Goal: Information Seeking & Learning: Learn about a topic

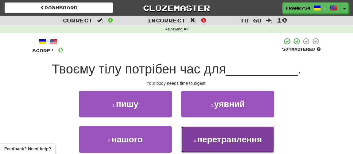
click at [204, 145] on button "4 . перетравлення" at bounding box center [227, 139] width 93 height 27
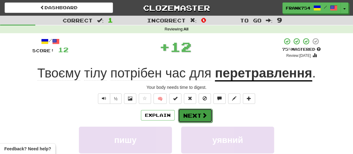
click at [189, 114] on button "Next" at bounding box center [195, 115] width 34 height 14
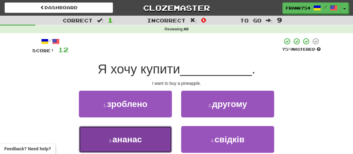
click at [123, 144] on button "3 . ананас" at bounding box center [125, 139] width 93 height 27
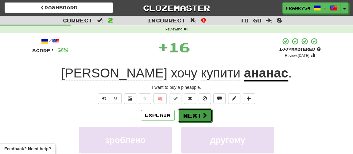
click at [188, 118] on button "Next" at bounding box center [195, 115] width 34 height 14
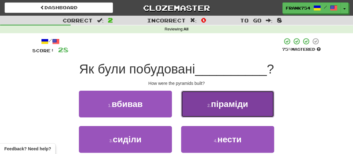
click at [229, 106] on span "піраміди" at bounding box center [229, 104] width 37 height 10
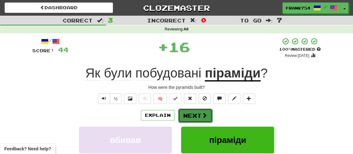
click at [196, 116] on button "Next" at bounding box center [195, 115] width 34 height 14
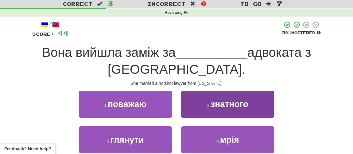
scroll to position [28, 0]
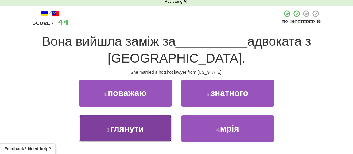
click at [128, 126] on span "глянути" at bounding box center [127, 129] width 33 height 10
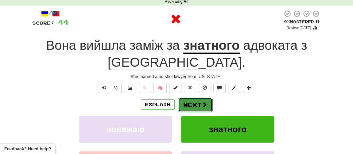
click at [200, 105] on button "Next" at bounding box center [195, 105] width 34 height 14
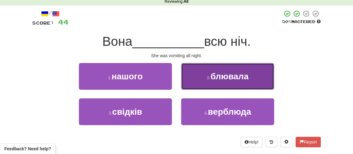
click at [232, 82] on button "2 . блювала" at bounding box center [227, 76] width 93 height 27
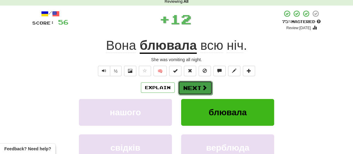
click at [205, 89] on span at bounding box center [205, 88] width 6 height 6
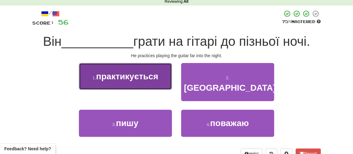
click at [125, 86] on button "1 . практикується" at bounding box center [125, 76] width 93 height 27
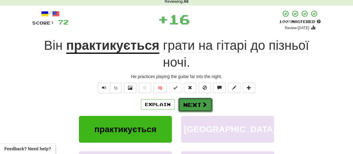
click at [189, 103] on button "Next" at bounding box center [195, 105] width 34 height 14
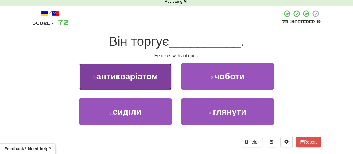
click at [120, 82] on button "1 . антикваріатом" at bounding box center [125, 76] width 93 height 27
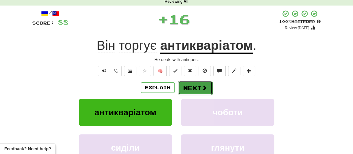
click at [189, 89] on button "Next" at bounding box center [195, 88] width 34 height 14
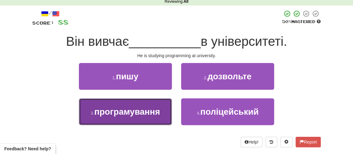
click at [134, 115] on span "програмування" at bounding box center [127, 112] width 66 height 10
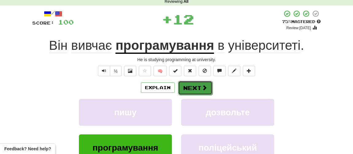
click at [185, 85] on button "Next" at bounding box center [195, 88] width 34 height 14
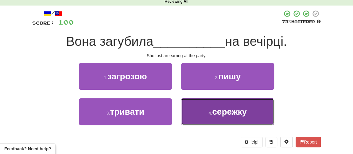
click at [205, 110] on button "4 . сережку" at bounding box center [227, 111] width 93 height 27
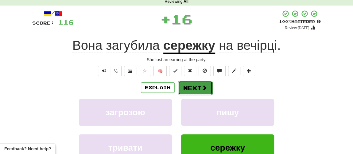
click at [188, 90] on button "Next" at bounding box center [195, 88] width 34 height 14
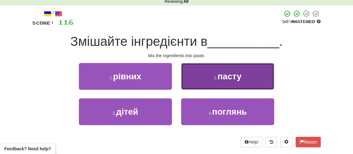
click at [224, 84] on button "2 . пасту" at bounding box center [227, 76] width 93 height 27
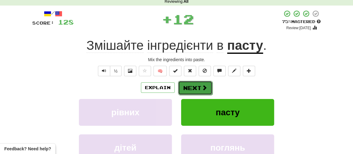
click at [196, 90] on button "Next" at bounding box center [195, 88] width 34 height 14
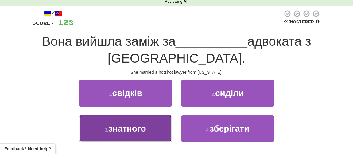
click at [122, 132] on span "знатного" at bounding box center [127, 129] width 38 height 10
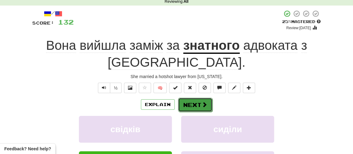
click at [195, 106] on button "Next" at bounding box center [195, 105] width 34 height 14
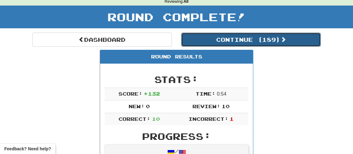
click at [219, 38] on button "Continue ( 189 )" at bounding box center [251, 40] width 140 height 14
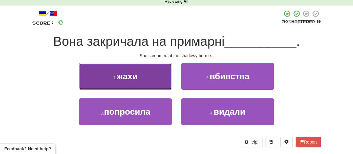
click at [131, 78] on span "жахи" at bounding box center [127, 77] width 21 height 10
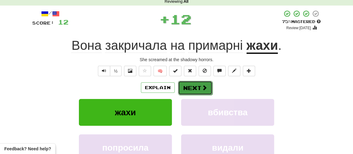
click at [185, 87] on button "Next" at bounding box center [195, 88] width 34 height 14
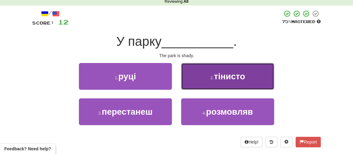
click at [240, 77] on span "тінисто" at bounding box center [229, 77] width 31 height 10
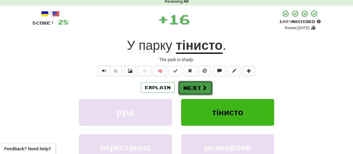
click at [204, 87] on span at bounding box center [205, 88] width 6 height 6
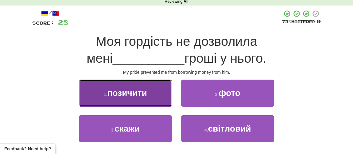
click at [133, 101] on button "1 . позичити" at bounding box center [125, 93] width 93 height 27
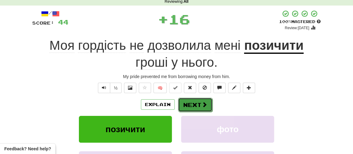
click at [184, 105] on button "Next" at bounding box center [195, 105] width 34 height 14
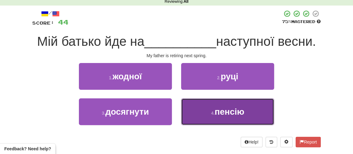
click at [234, 120] on button "4 . пенсію" at bounding box center [227, 111] width 93 height 27
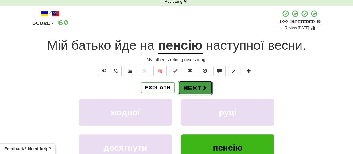
click at [190, 88] on button "Next" at bounding box center [195, 88] width 34 height 14
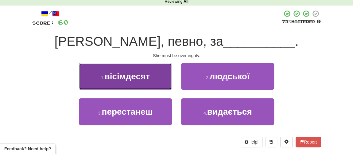
click at [140, 77] on span "вісімдесят" at bounding box center [126, 77] width 45 height 10
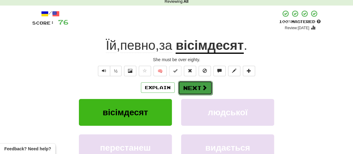
click at [192, 88] on button "Next" at bounding box center [195, 88] width 34 height 14
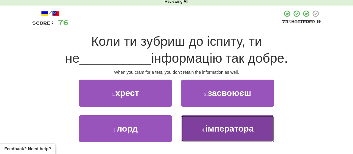
click at [208, 129] on span "імператора" at bounding box center [229, 129] width 48 height 10
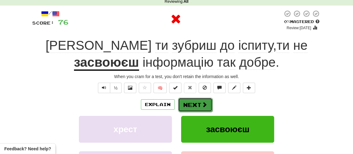
click at [190, 103] on button "Next" at bounding box center [195, 105] width 34 height 14
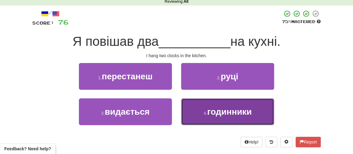
click at [219, 114] on span "годинники" at bounding box center [229, 112] width 45 height 10
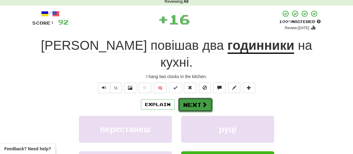
click at [195, 98] on button "Next" at bounding box center [195, 105] width 34 height 14
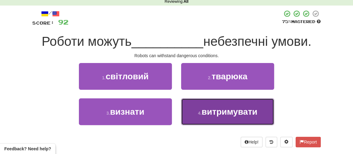
click at [219, 115] on span "витримувати" at bounding box center [230, 112] width 56 height 10
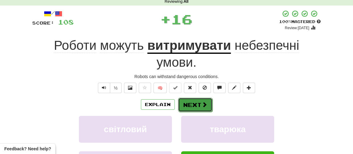
click at [193, 108] on button "Next" at bounding box center [195, 105] width 34 height 14
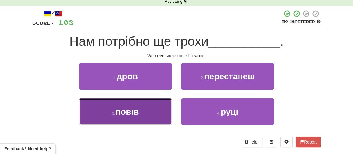
click at [123, 110] on span "повів" at bounding box center [126, 112] width 23 height 10
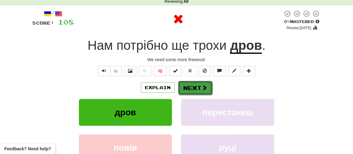
click at [188, 88] on button "Next" at bounding box center [195, 88] width 34 height 14
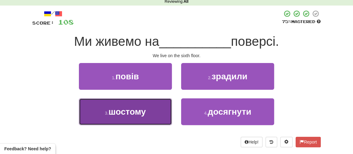
click at [138, 118] on button "3 . шостому" at bounding box center [125, 111] width 93 height 27
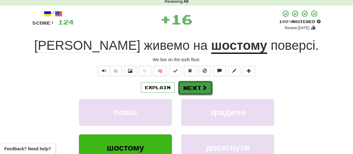
click at [191, 86] on button "Next" at bounding box center [195, 88] width 34 height 14
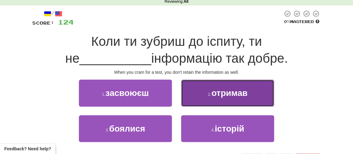
click at [234, 96] on span "отримав" at bounding box center [229, 93] width 36 height 10
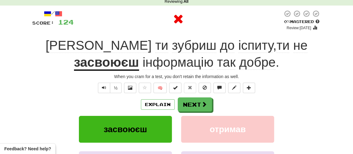
click at [193, 112] on div "Explain Next засвоюєш отримав боялися історій Learn more: засвоюєш отримав боял…" at bounding box center [176, 146] width 289 height 99
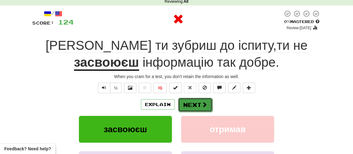
click at [195, 105] on button "Next" at bounding box center [195, 105] width 34 height 14
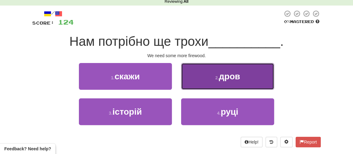
click at [227, 81] on button "2 . дров" at bounding box center [227, 76] width 93 height 27
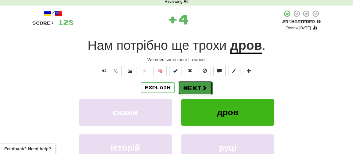
click at [204, 91] on button "Next" at bounding box center [195, 88] width 34 height 14
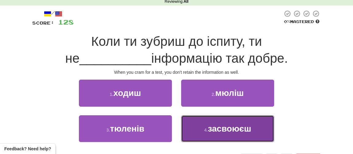
click at [212, 130] on span "засвоюєш" at bounding box center [229, 129] width 43 height 10
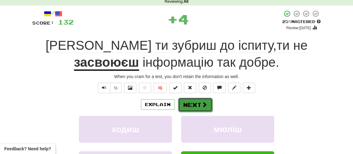
click at [206, 102] on span at bounding box center [205, 105] width 6 height 6
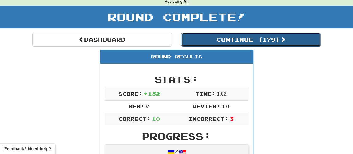
click at [223, 44] on button "Continue ( 179 )" at bounding box center [251, 40] width 140 height 14
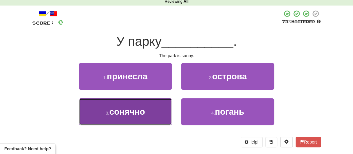
click at [134, 112] on span "сонячно" at bounding box center [127, 112] width 36 height 10
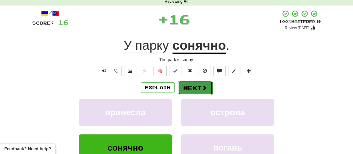
click at [194, 83] on button "Next" at bounding box center [195, 88] width 34 height 14
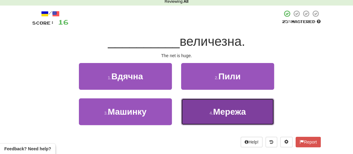
click at [214, 109] on span "Мережа" at bounding box center [229, 112] width 33 height 10
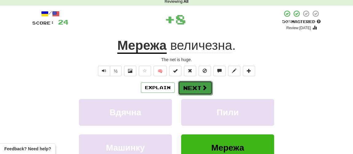
click at [196, 90] on button "Next" at bounding box center [195, 88] width 34 height 14
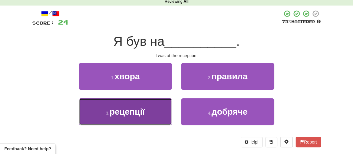
click at [134, 111] on span "рецепції" at bounding box center [127, 112] width 35 height 10
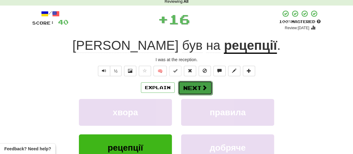
click at [190, 87] on button "Next" at bounding box center [195, 88] width 34 height 14
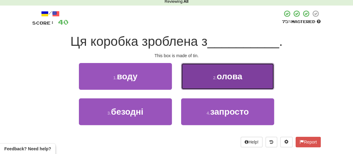
click at [213, 79] on small "2 ." at bounding box center [215, 77] width 4 height 5
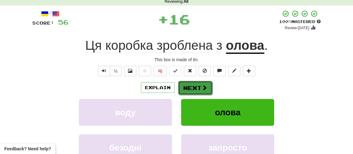
click at [197, 87] on button "Next" at bounding box center [195, 88] width 34 height 14
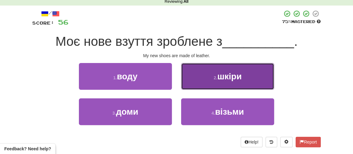
click at [217, 80] on button "2 . шкіри" at bounding box center [227, 76] width 93 height 27
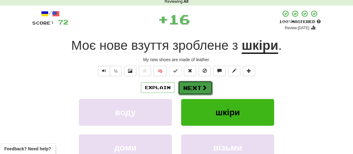
click at [194, 88] on button "Next" at bounding box center [195, 88] width 34 height 14
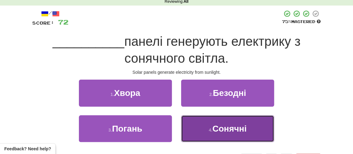
click at [213, 127] on span "Сонячні" at bounding box center [229, 129] width 34 height 10
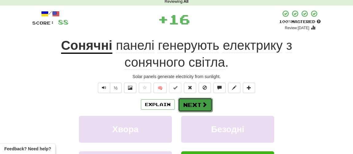
click at [206, 103] on button "Next" at bounding box center [195, 105] width 34 height 14
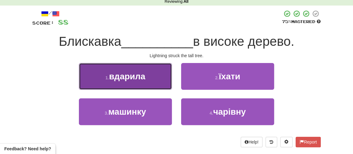
click at [130, 78] on span "вдарила" at bounding box center [127, 77] width 36 height 10
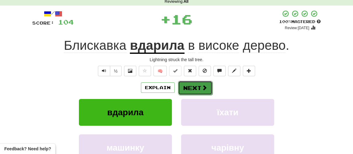
click at [188, 87] on button "Next" at bounding box center [195, 88] width 34 height 14
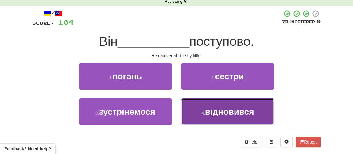
click at [210, 111] on span "відновився" at bounding box center [229, 112] width 49 height 10
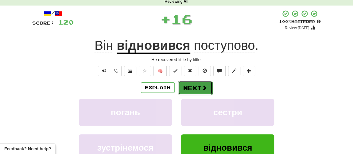
click at [186, 88] on button "Next" at bounding box center [195, 88] width 34 height 14
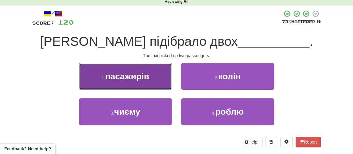
click at [146, 78] on span "пасажирів" at bounding box center [127, 77] width 44 height 10
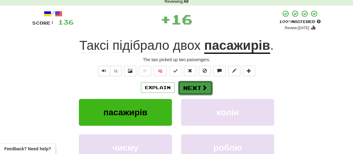
click at [189, 86] on button "Next" at bounding box center [195, 88] width 34 height 14
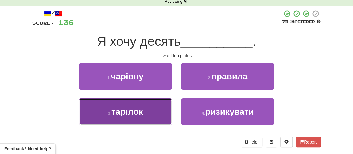
click at [128, 113] on span "тарілок" at bounding box center [127, 112] width 32 height 10
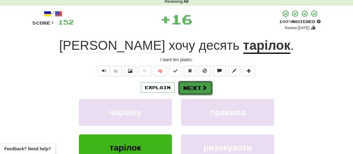
click at [189, 89] on button "Next" at bounding box center [195, 88] width 34 height 14
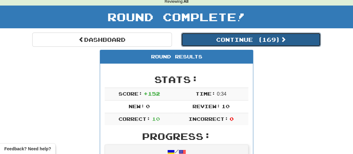
click at [235, 40] on button "Continue ( 169 )" at bounding box center [251, 40] width 140 height 14
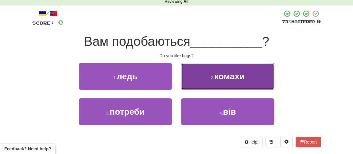
click at [213, 79] on small "2 ." at bounding box center [213, 77] width 4 height 5
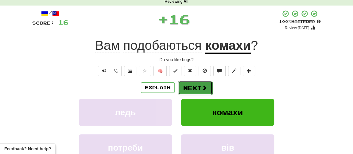
click at [196, 86] on button "Next" at bounding box center [195, 88] width 34 height 14
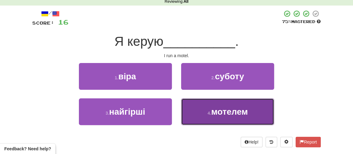
click at [209, 117] on button "4 . мотелем" at bounding box center [227, 111] width 93 height 27
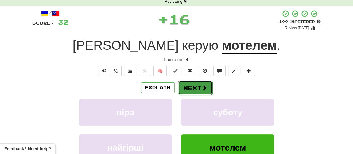
click at [198, 89] on button "Next" at bounding box center [195, 88] width 34 height 14
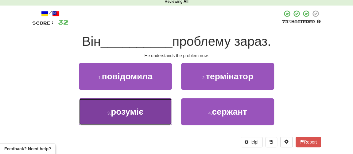
click at [131, 117] on button "3 . розуміє" at bounding box center [125, 111] width 93 height 27
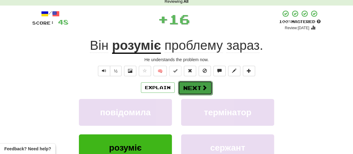
click at [190, 91] on button "Next" at bounding box center [195, 88] width 34 height 14
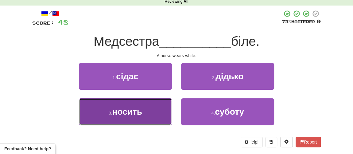
click at [134, 118] on button "3 . носить" at bounding box center [125, 111] width 93 height 27
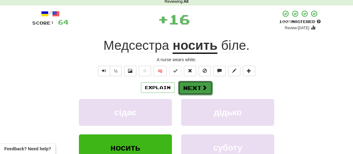
click at [199, 87] on button "Next" at bounding box center [195, 88] width 34 height 14
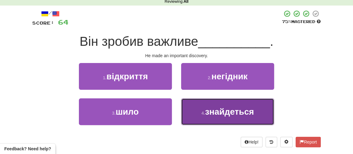
click at [212, 111] on span "знайдеться" at bounding box center [229, 112] width 49 height 10
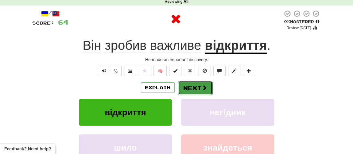
click at [195, 85] on button "Next" at bounding box center [195, 88] width 34 height 14
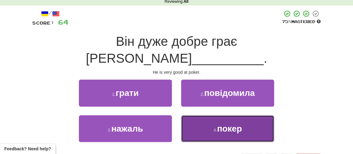
click at [210, 115] on button "4 . покер" at bounding box center [227, 128] width 93 height 27
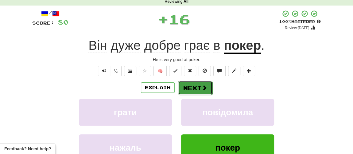
click at [193, 89] on button "Next" at bounding box center [195, 88] width 34 height 14
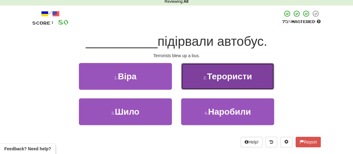
click at [218, 82] on button "2 . Терористи" at bounding box center [227, 76] width 93 height 27
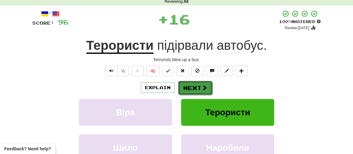
click at [196, 90] on button "Next" at bounding box center [195, 88] width 34 height 14
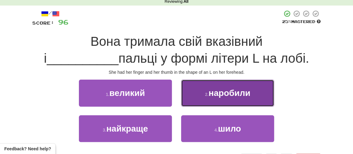
click at [224, 97] on button "2 . наробили" at bounding box center [227, 93] width 93 height 27
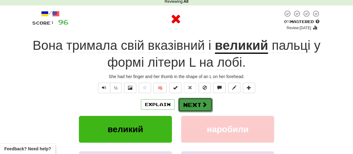
click at [200, 102] on button "Next" at bounding box center [195, 105] width 34 height 14
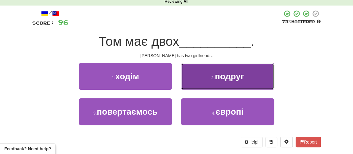
click at [215, 76] on span "подруг" at bounding box center [229, 77] width 29 height 10
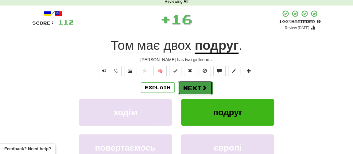
click at [193, 85] on button "Next" at bounding box center [195, 88] width 34 height 14
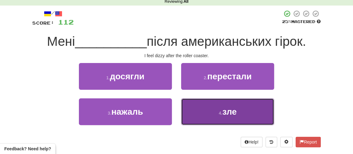
click at [227, 112] on span "зле" at bounding box center [229, 112] width 14 height 10
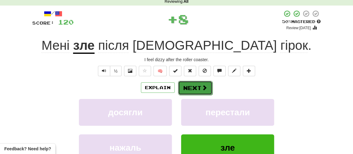
click at [203, 87] on span at bounding box center [205, 88] width 6 height 6
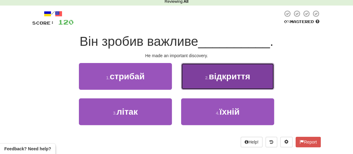
click at [211, 81] on button "2 . відкриття" at bounding box center [227, 76] width 93 height 27
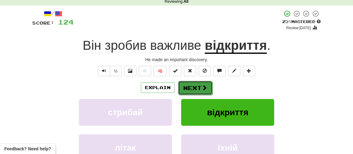
click at [197, 85] on button "Next" at bounding box center [195, 88] width 34 height 14
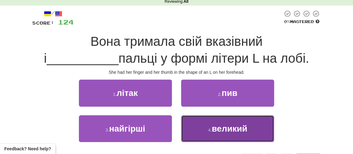
click at [219, 126] on span "великий" at bounding box center [230, 129] width 36 height 10
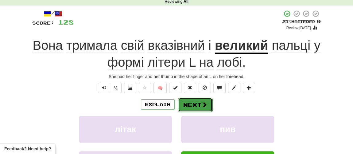
click at [193, 102] on button "Next" at bounding box center [195, 105] width 34 height 14
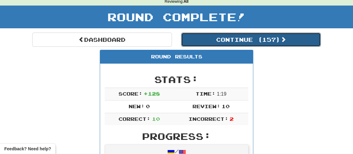
click at [215, 41] on button "Continue ( 157 )" at bounding box center [251, 40] width 140 height 14
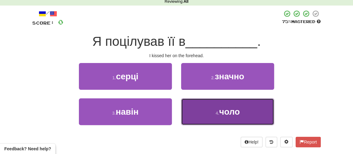
click at [237, 114] on span "чоло" at bounding box center [229, 112] width 21 height 10
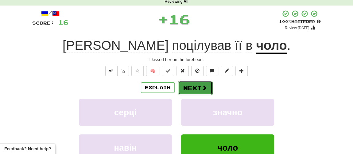
click at [195, 88] on button "Next" at bounding box center [195, 88] width 34 height 14
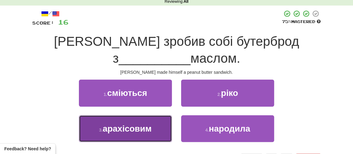
click at [125, 130] on span "арахісовим" at bounding box center [127, 129] width 49 height 10
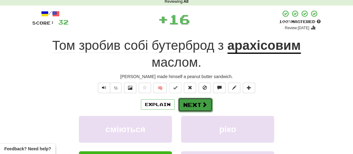
click at [193, 106] on button "Next" at bounding box center [195, 105] width 34 height 14
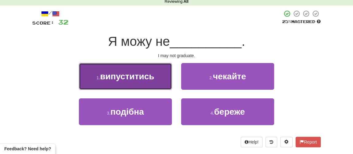
click at [136, 79] on span "випуститись" at bounding box center [127, 77] width 54 height 10
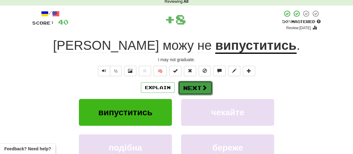
click at [185, 86] on button "Next" at bounding box center [195, 88] width 34 height 14
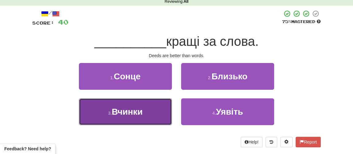
click at [127, 111] on span "Вчинки" at bounding box center [127, 112] width 31 height 10
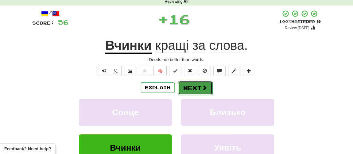
click at [185, 83] on button "Next" at bounding box center [195, 88] width 34 height 14
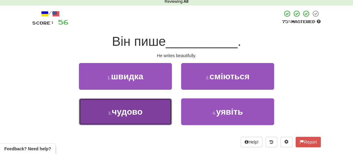
click at [134, 108] on span "чудово" at bounding box center [127, 112] width 31 height 10
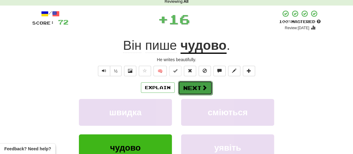
click at [192, 83] on button "Next" at bounding box center [195, 88] width 34 height 14
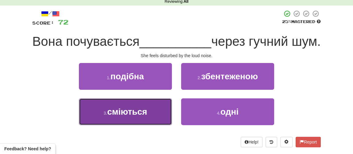
click at [125, 116] on span "сміються" at bounding box center [127, 112] width 40 height 10
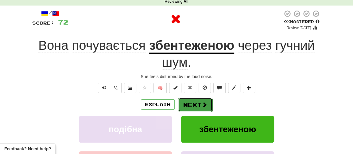
click at [198, 105] on button "Next" at bounding box center [195, 105] width 34 height 14
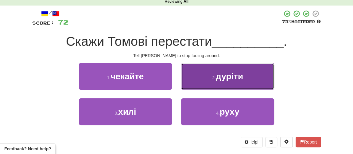
click at [221, 78] on span "дуріти" at bounding box center [229, 77] width 27 height 10
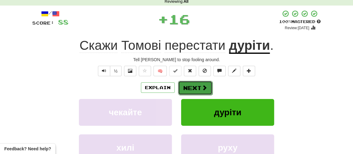
click at [192, 88] on button "Next" at bounding box center [195, 88] width 34 height 14
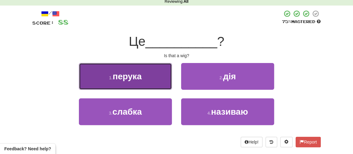
click at [129, 79] on span "перука" at bounding box center [127, 77] width 29 height 10
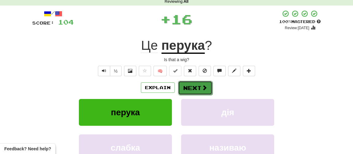
click at [187, 84] on button "Next" at bounding box center [195, 88] width 34 height 14
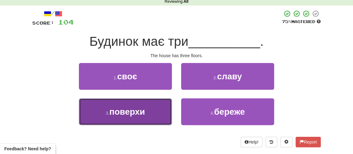
click at [133, 113] on span "поверхи" at bounding box center [127, 112] width 36 height 10
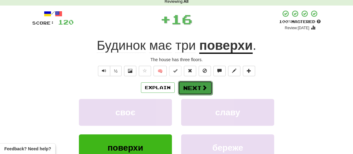
click at [191, 89] on button "Next" at bounding box center [195, 88] width 34 height 14
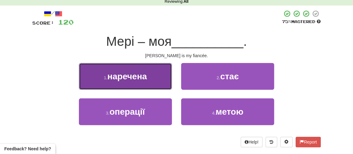
click at [127, 76] on span "наречена" at bounding box center [127, 77] width 40 height 10
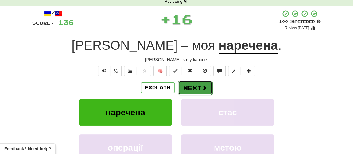
click at [186, 90] on button "Next" at bounding box center [195, 88] width 34 height 14
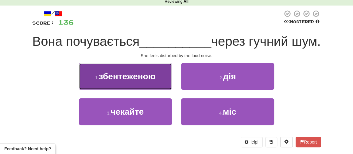
click at [129, 81] on span "збентеженою" at bounding box center [127, 77] width 57 height 10
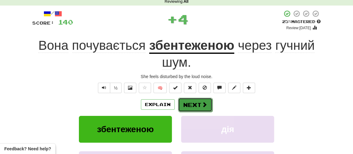
click at [191, 109] on button "Next" at bounding box center [195, 105] width 34 height 14
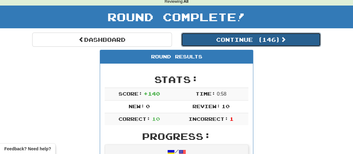
click at [226, 40] on button "Continue ( 146 )" at bounding box center [251, 40] width 140 height 14
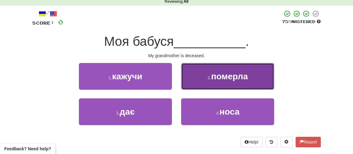
click at [216, 82] on button "2 . померла" at bounding box center [227, 76] width 93 height 27
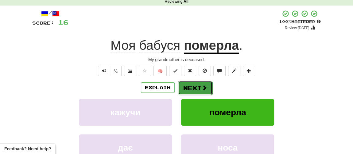
click at [187, 87] on button "Next" at bounding box center [195, 88] width 34 height 14
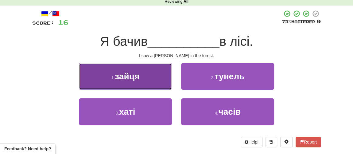
click at [130, 83] on button "1 . зайця" at bounding box center [125, 76] width 93 height 27
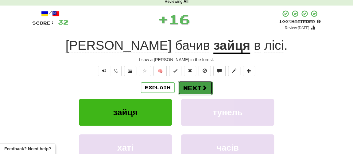
click at [189, 89] on button "Next" at bounding box center [195, 88] width 34 height 14
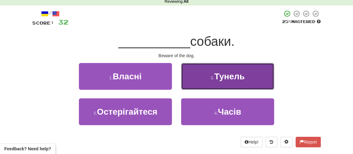
click at [223, 79] on span "Тунель" at bounding box center [229, 77] width 30 height 10
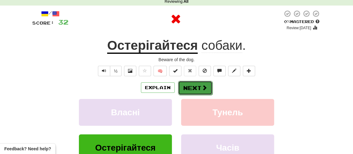
click at [196, 87] on button "Next" at bounding box center [195, 88] width 34 height 14
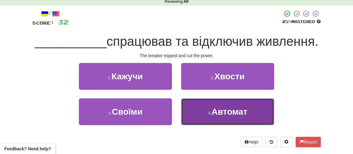
click at [218, 109] on span "Автомат" at bounding box center [229, 112] width 36 height 10
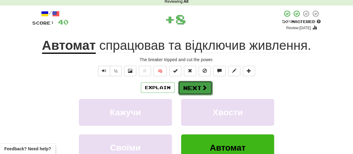
click at [193, 88] on button "Next" at bounding box center [195, 88] width 34 height 14
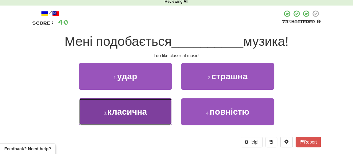
click at [140, 114] on span "класична" at bounding box center [127, 112] width 40 height 10
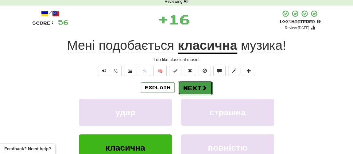
click at [195, 88] on button "Next" at bounding box center [195, 88] width 34 height 14
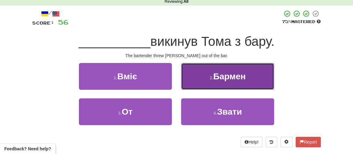
click at [221, 76] on span "Бармен" at bounding box center [229, 77] width 33 height 10
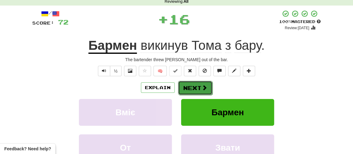
click at [194, 86] on button "Next" at bounding box center [195, 88] width 34 height 14
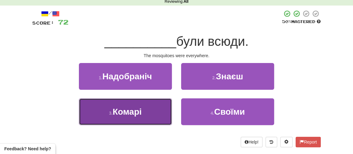
click at [130, 111] on span "Комарі" at bounding box center [127, 112] width 29 height 10
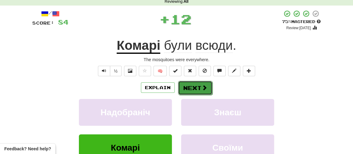
click at [191, 87] on button "Next" at bounding box center [195, 88] width 34 height 14
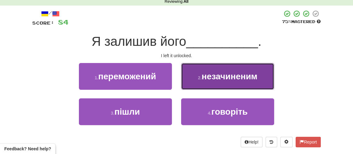
click at [213, 75] on span "незачиненим" at bounding box center [230, 77] width 56 height 10
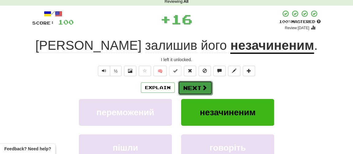
click at [190, 86] on button "Next" at bounding box center [195, 88] width 34 height 14
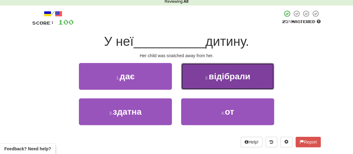
click at [214, 78] on span "відібрали" at bounding box center [230, 77] width 42 height 10
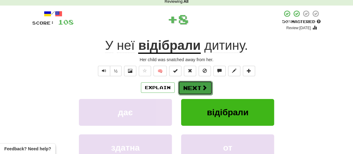
click at [192, 87] on button "Next" at bounding box center [195, 88] width 34 height 14
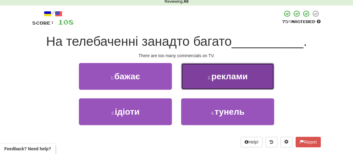
click at [229, 76] on span "реклами" at bounding box center [229, 77] width 36 height 10
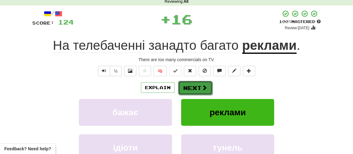
click at [189, 88] on button "Next" at bounding box center [195, 88] width 34 height 14
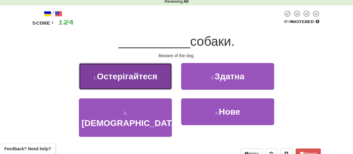
click at [120, 87] on button "1 . Остерігайтеся" at bounding box center [125, 76] width 93 height 27
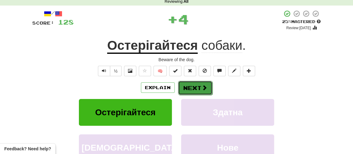
click at [194, 89] on button "Next" at bounding box center [195, 88] width 34 height 14
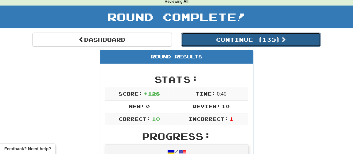
click at [232, 38] on button "Continue ( 135 )" at bounding box center [251, 40] width 140 height 14
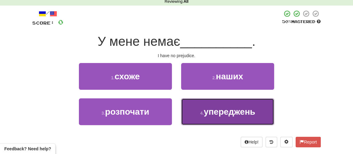
click at [227, 113] on span "упереджень" at bounding box center [230, 112] width 52 height 10
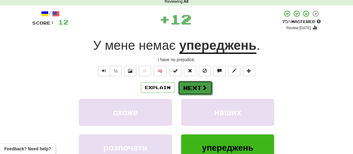
click at [195, 87] on button "Next" at bounding box center [195, 88] width 34 height 14
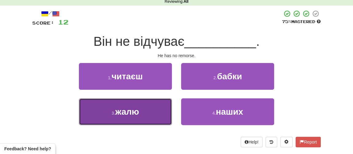
click at [123, 114] on span "жалю" at bounding box center [127, 112] width 24 height 10
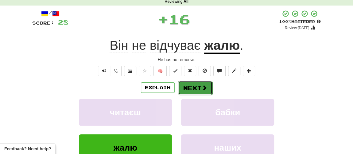
click at [188, 87] on button "Next" at bounding box center [195, 88] width 34 height 14
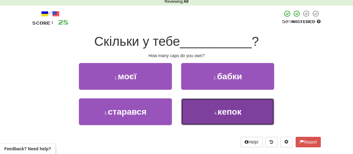
click at [224, 117] on button "4 . кепок" at bounding box center [227, 111] width 93 height 27
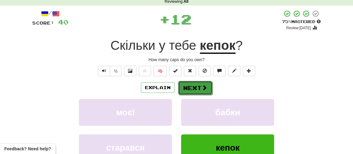
click at [193, 91] on button "Next" at bounding box center [195, 88] width 34 height 14
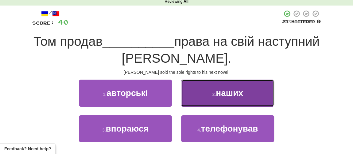
click at [219, 94] on span "наших" at bounding box center [229, 93] width 27 height 10
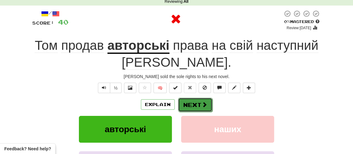
click at [195, 104] on button "Next" at bounding box center [195, 105] width 34 height 14
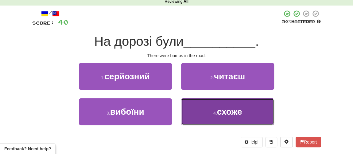
click at [219, 114] on span "схоже" at bounding box center [229, 112] width 25 height 10
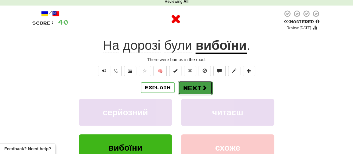
click at [200, 93] on button "Next" at bounding box center [195, 88] width 34 height 14
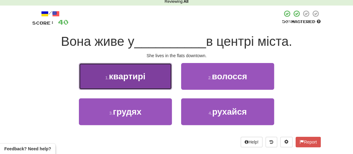
click at [117, 80] on span "квартирі" at bounding box center [127, 77] width 37 height 10
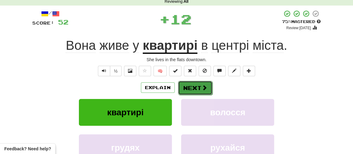
click at [192, 90] on button "Next" at bounding box center [195, 88] width 34 height 14
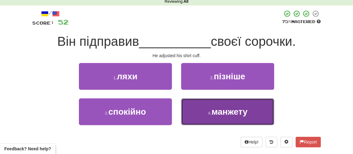
click at [216, 110] on span "манжету" at bounding box center [229, 112] width 36 height 10
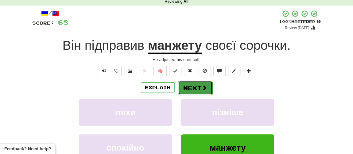
click at [194, 85] on button "Next" at bounding box center [195, 88] width 34 height 14
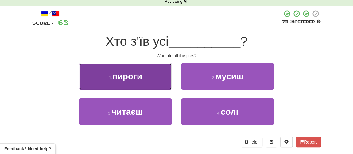
click at [109, 73] on button "1 . пироги" at bounding box center [125, 76] width 93 height 27
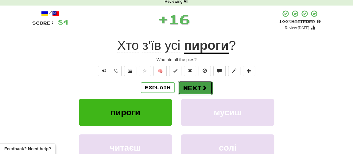
click at [190, 86] on button "Next" at bounding box center [195, 88] width 34 height 14
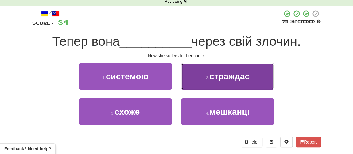
drag, startPoint x: 219, startPoint y: 76, endPoint x: 208, endPoint y: 79, distance: 12.2
click at [219, 77] on span "страждає" at bounding box center [229, 77] width 40 height 10
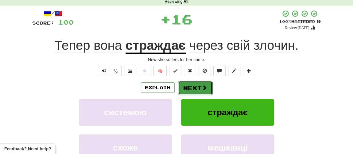
click at [190, 91] on button "Next" at bounding box center [195, 88] width 34 height 14
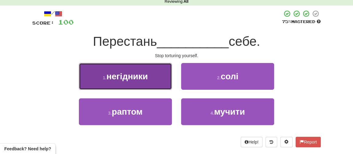
click at [136, 77] on span "негідники" at bounding box center [127, 77] width 41 height 10
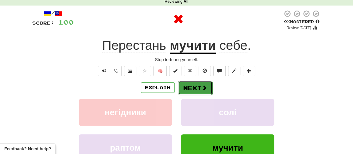
click at [184, 87] on button "Next" at bounding box center [195, 88] width 34 height 14
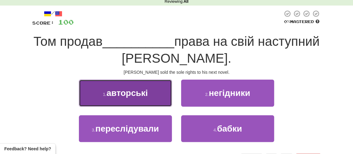
click at [142, 92] on span "авторські" at bounding box center [127, 93] width 41 height 10
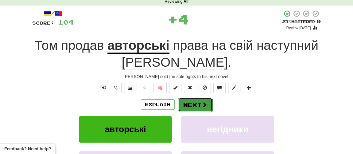
click at [191, 105] on button "Next" at bounding box center [195, 105] width 34 height 14
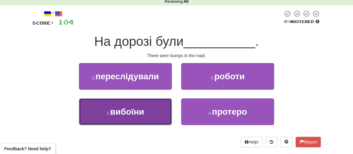
click at [132, 114] on span "вибоїни" at bounding box center [127, 112] width 34 height 10
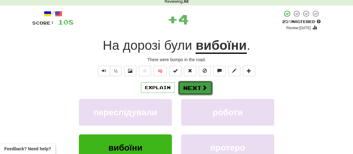
click at [196, 89] on button "Next" at bounding box center [195, 88] width 34 height 14
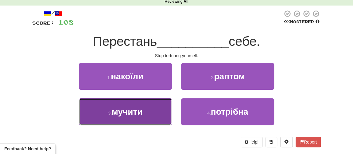
click at [131, 108] on span "мучити" at bounding box center [127, 112] width 31 height 10
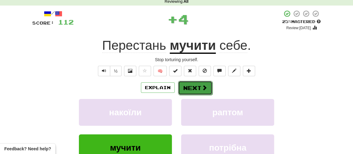
click at [190, 91] on button "Next" at bounding box center [195, 88] width 34 height 14
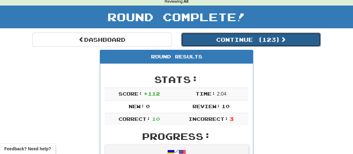
click at [218, 37] on button "Continue ( 123 )" at bounding box center [251, 40] width 140 height 14
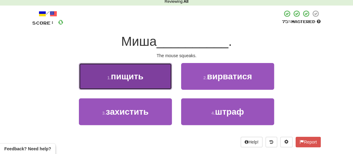
click at [138, 78] on span "пищить" at bounding box center [127, 77] width 33 height 10
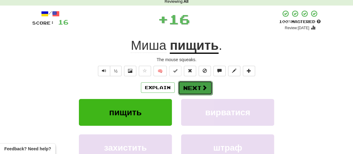
click at [189, 87] on button "Next" at bounding box center [195, 88] width 34 height 14
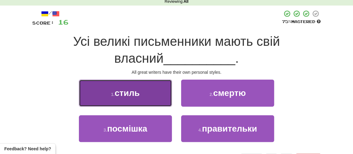
click at [148, 94] on button "1 . стиль" at bounding box center [125, 93] width 93 height 27
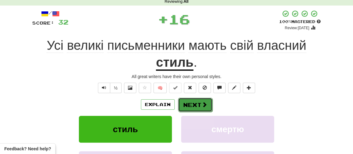
click at [192, 105] on button "Next" at bounding box center [195, 105] width 34 height 14
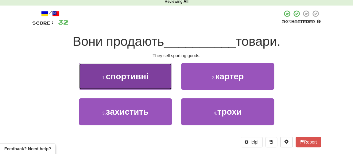
click at [142, 76] on span "спортивні" at bounding box center [127, 77] width 43 height 10
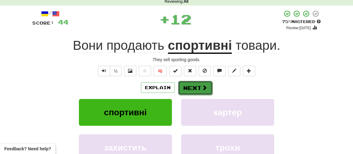
click at [195, 93] on button "Next" at bounding box center [195, 88] width 34 height 14
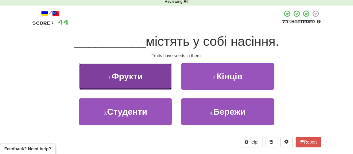
click at [124, 76] on span "Фрукти" at bounding box center [127, 77] width 31 height 10
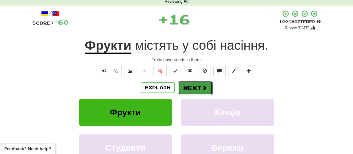
click at [192, 92] on button "Next" at bounding box center [195, 88] width 34 height 14
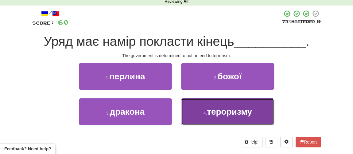
click at [221, 115] on span "тероризму" at bounding box center [229, 112] width 45 height 10
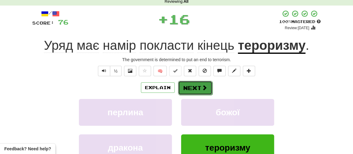
click at [196, 90] on button "Next" at bounding box center [195, 88] width 34 height 14
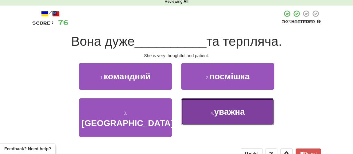
click at [214, 112] on small "4 ." at bounding box center [213, 113] width 4 height 5
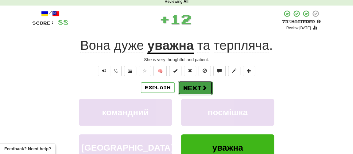
click at [203, 91] on button "Next" at bounding box center [195, 88] width 34 height 14
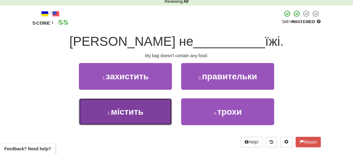
click at [126, 114] on span "містить" at bounding box center [127, 112] width 33 height 10
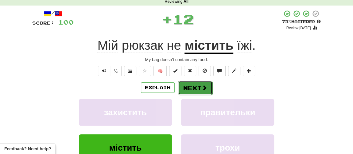
click at [196, 88] on button "Next" at bounding box center [195, 88] width 34 height 14
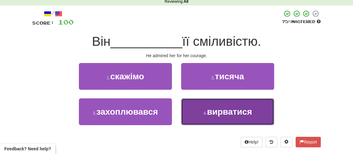
click at [203, 111] on small "4 ." at bounding box center [205, 113] width 4 height 5
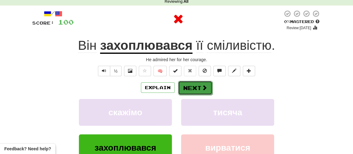
click at [196, 93] on button "Next" at bounding box center [195, 88] width 34 height 14
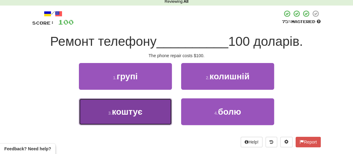
click at [153, 113] on button "3 . коштує" at bounding box center [125, 111] width 93 height 27
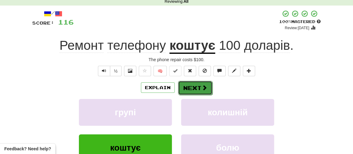
click at [194, 89] on button "Next" at bounding box center [195, 88] width 34 height 14
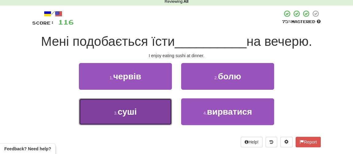
click at [132, 107] on span "суші" at bounding box center [127, 112] width 19 height 10
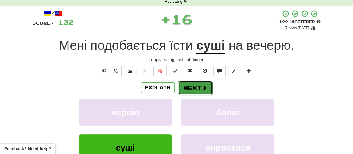
click at [187, 91] on button "Next" at bounding box center [195, 88] width 34 height 14
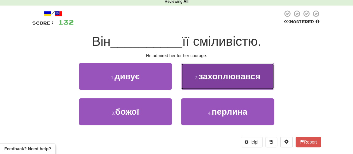
click at [223, 78] on span "захоплювався" at bounding box center [230, 77] width 62 height 10
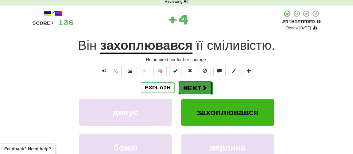
click at [198, 88] on button "Next" at bounding box center [195, 88] width 34 height 14
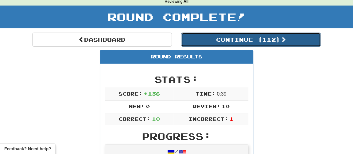
click at [231, 40] on button "Continue ( 112 )" at bounding box center [251, 40] width 140 height 14
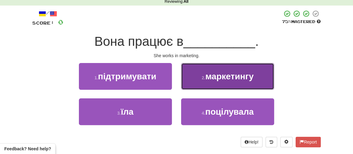
click at [225, 77] on span "маркетингу" at bounding box center [229, 77] width 48 height 10
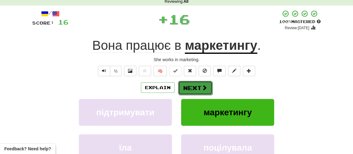
click at [199, 90] on button "Next" at bounding box center [195, 88] width 34 height 14
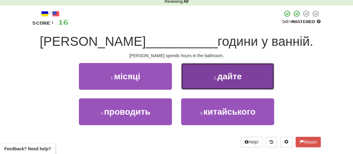
click at [218, 82] on button "2 . дайте" at bounding box center [227, 76] width 93 height 27
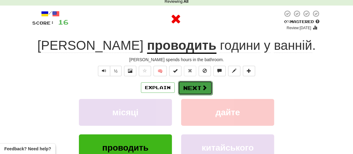
click at [192, 91] on button "Next" at bounding box center [195, 88] width 34 height 14
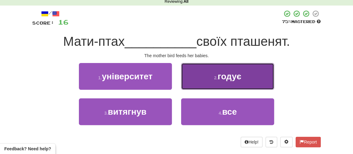
click at [221, 80] on span "годує" at bounding box center [230, 77] width 24 height 10
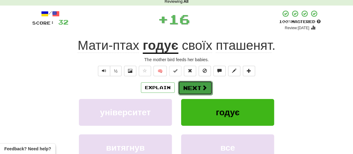
click at [199, 87] on button "Next" at bounding box center [195, 88] width 34 height 14
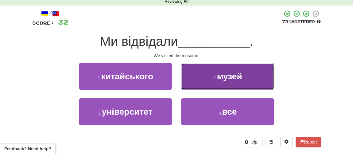
click at [221, 78] on span "музей" at bounding box center [229, 77] width 25 height 10
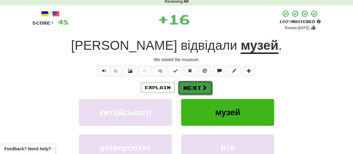
click at [199, 88] on button "Next" at bounding box center [195, 88] width 34 height 14
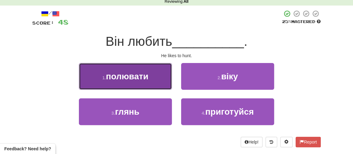
click at [143, 76] on span "полювати" at bounding box center [127, 77] width 42 height 10
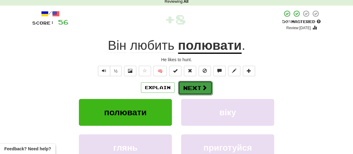
click at [202, 86] on span at bounding box center [205, 88] width 6 height 6
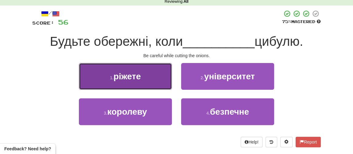
click at [126, 80] on span "ріжете" at bounding box center [127, 77] width 27 height 10
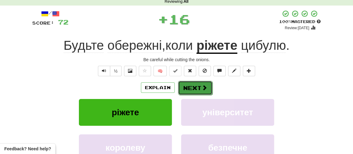
click at [197, 89] on button "Next" at bounding box center [195, 88] width 34 height 14
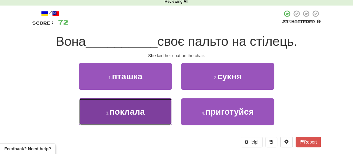
click at [134, 116] on button "3 . поклала" at bounding box center [125, 111] width 93 height 27
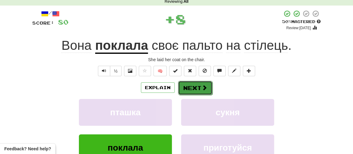
click at [196, 90] on button "Next" at bounding box center [195, 88] width 34 height 14
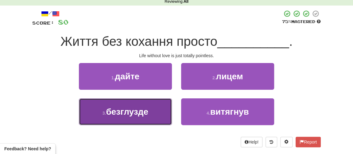
click at [123, 108] on span "безглузде" at bounding box center [127, 112] width 42 height 10
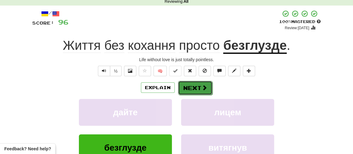
click at [188, 86] on button "Next" at bounding box center [195, 88] width 34 height 14
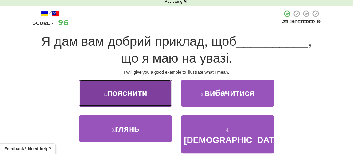
click at [134, 94] on span "пояснити" at bounding box center [127, 93] width 40 height 10
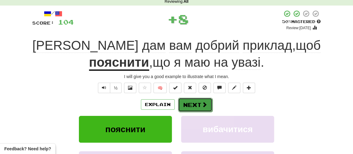
click at [188, 104] on button "Next" at bounding box center [195, 105] width 34 height 14
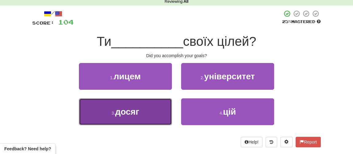
click at [139, 112] on span "досяг" at bounding box center [127, 112] width 24 height 10
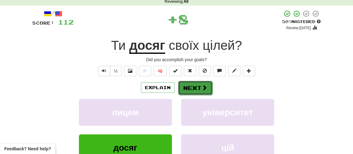
click at [188, 90] on button "Next" at bounding box center [195, 88] width 34 height 14
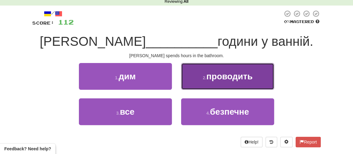
click at [214, 78] on span "проводить" at bounding box center [229, 77] width 46 height 10
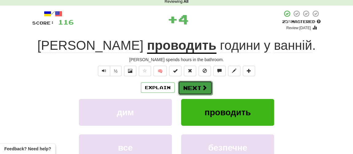
click at [193, 85] on button "Next" at bounding box center [195, 88] width 34 height 14
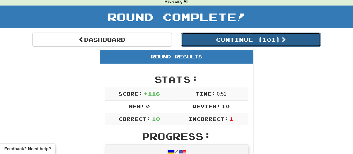
click at [226, 35] on button "Continue ( 101 )" at bounding box center [251, 40] width 140 height 14
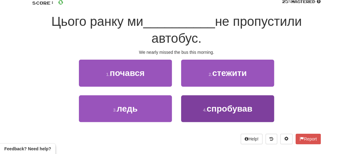
scroll to position [56, 0]
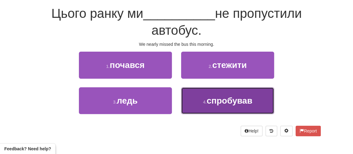
click at [208, 102] on span "спробував" at bounding box center [230, 101] width 46 height 10
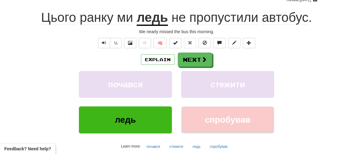
scroll to position [60, 0]
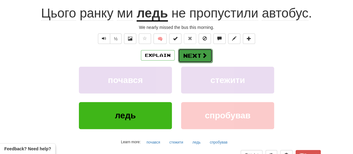
click at [197, 58] on button "Next" at bounding box center [195, 56] width 34 height 14
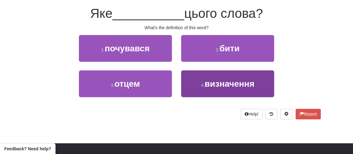
scroll to position [28, 0]
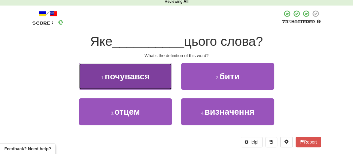
click at [139, 76] on span "почувався" at bounding box center [127, 77] width 45 height 10
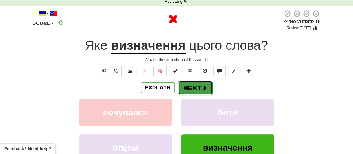
click at [189, 91] on button "Next" at bounding box center [195, 88] width 34 height 14
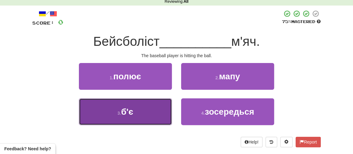
click at [148, 111] on button "3 . б'є" at bounding box center [125, 111] width 93 height 27
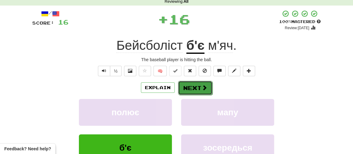
click at [191, 90] on button "Next" at bounding box center [195, 88] width 34 height 14
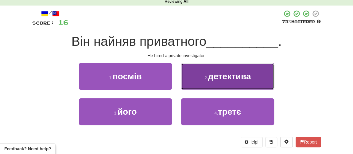
click at [234, 80] on span "детектива" at bounding box center [229, 77] width 43 height 10
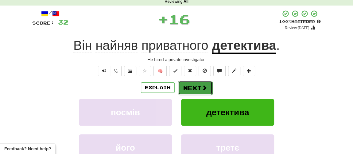
click at [206, 90] on button "Next" at bounding box center [195, 88] width 34 height 14
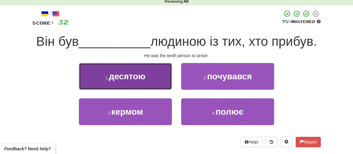
click at [140, 81] on button "1 . десятою" at bounding box center [125, 76] width 93 height 27
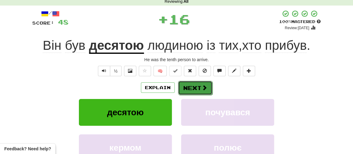
click at [190, 89] on button "Next" at bounding box center [195, 88] width 34 height 14
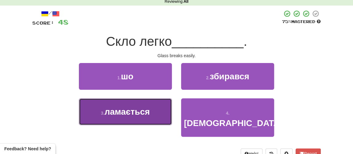
click at [131, 111] on span "ламається" at bounding box center [126, 112] width 45 height 10
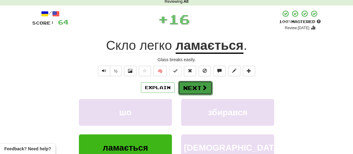
click at [193, 88] on button "Next" at bounding box center [195, 88] width 34 height 14
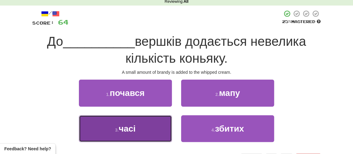
click at [138, 122] on button "3 . часі" at bounding box center [125, 128] width 93 height 27
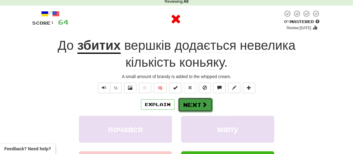
click at [189, 98] on button "Next" at bounding box center [195, 105] width 34 height 14
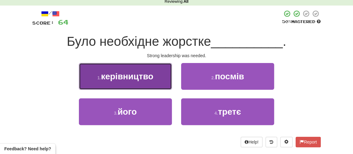
click at [134, 73] on span "керівництво" at bounding box center [127, 77] width 52 height 10
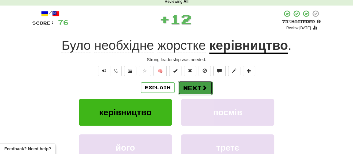
click at [188, 86] on button "Next" at bounding box center [195, 88] width 34 height 14
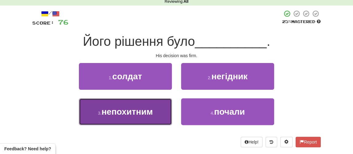
click at [126, 113] on span "непохитним" at bounding box center [127, 112] width 51 height 10
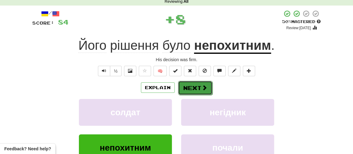
click at [192, 88] on button "Next" at bounding box center [195, 88] width 34 height 14
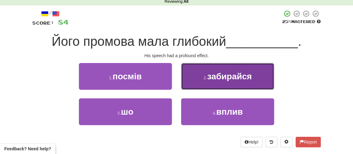
click at [216, 80] on span "забирайся" at bounding box center [229, 77] width 45 height 10
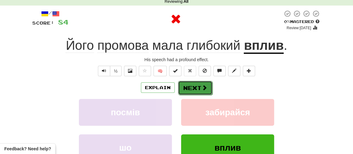
click at [198, 86] on button "Next" at bounding box center [195, 88] width 34 height 14
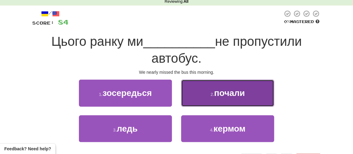
click at [215, 91] on span "почали" at bounding box center [229, 93] width 31 height 10
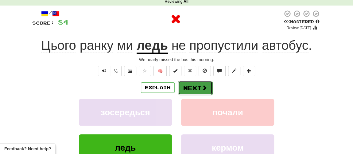
click at [196, 90] on button "Next" at bounding box center [195, 88] width 34 height 14
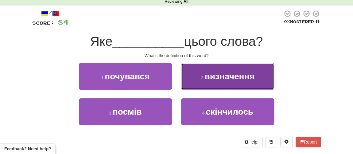
click at [221, 81] on button "2 . визначення" at bounding box center [227, 76] width 93 height 27
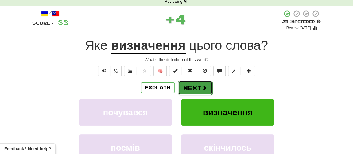
click at [200, 90] on button "Next" at bounding box center [195, 88] width 34 height 14
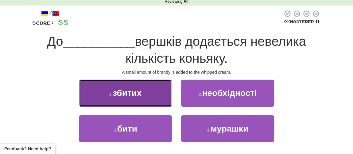
click at [149, 97] on button "1 . збитих" at bounding box center [125, 93] width 93 height 27
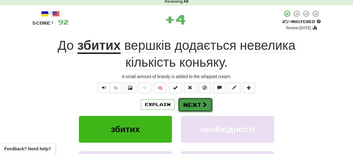
click at [199, 106] on button "Next" at bounding box center [195, 105] width 34 height 14
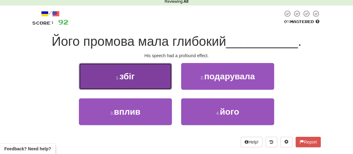
click at [130, 78] on span "збіг" at bounding box center [126, 77] width 15 height 10
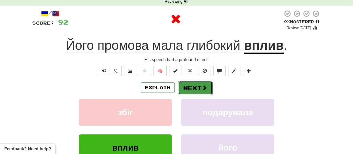
click at [186, 89] on button "Next" at bounding box center [195, 88] width 34 height 14
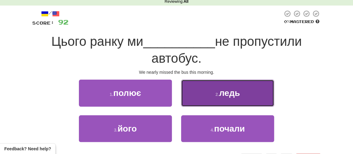
click at [226, 92] on span "ледь" at bounding box center [229, 93] width 21 height 10
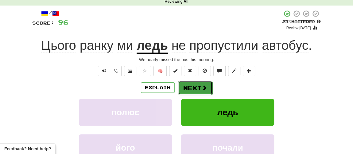
click at [193, 87] on button "Next" at bounding box center [195, 88] width 34 height 14
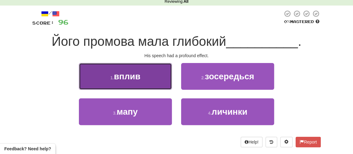
click at [144, 80] on button "1 . вплив" at bounding box center [125, 76] width 93 height 27
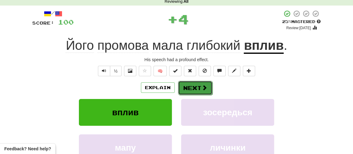
click at [196, 86] on button "Next" at bounding box center [195, 88] width 34 height 14
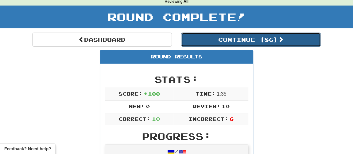
click at [219, 39] on button "Continue ( 86 )" at bounding box center [251, 40] width 140 height 14
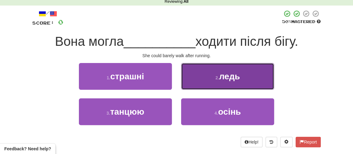
click at [216, 81] on button "2 . ледь" at bounding box center [227, 76] width 93 height 27
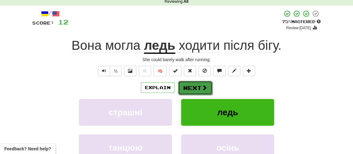
click at [192, 85] on button "Next" at bounding box center [195, 88] width 34 height 14
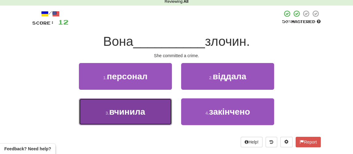
click at [142, 109] on span "вчинила" at bounding box center [127, 112] width 36 height 10
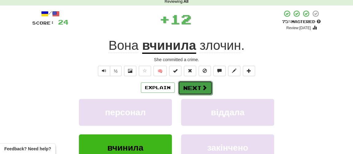
click at [195, 88] on button "Next" at bounding box center [195, 88] width 34 height 14
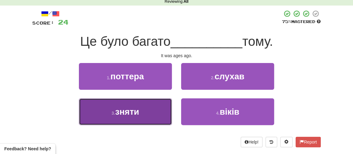
click at [129, 108] on span "зняти" at bounding box center [127, 112] width 24 height 10
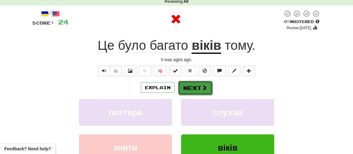
click at [195, 87] on button "Next" at bounding box center [195, 88] width 34 height 14
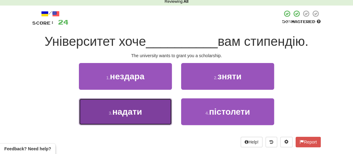
click at [123, 110] on span "надати" at bounding box center [127, 112] width 30 height 10
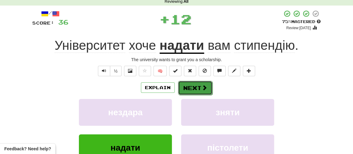
click at [190, 88] on button "Next" at bounding box center [195, 88] width 34 height 14
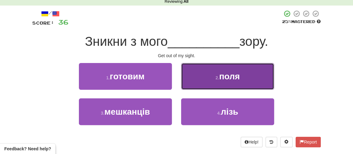
click at [215, 75] on small "2 ." at bounding box center [217, 77] width 4 height 5
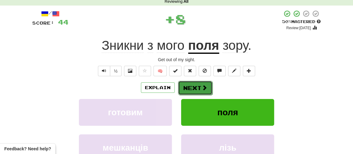
click at [187, 83] on button "Next" at bounding box center [195, 88] width 34 height 14
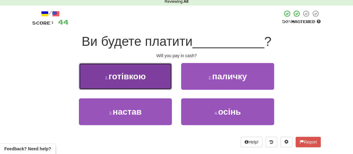
click at [136, 80] on span "готівкою" at bounding box center [127, 77] width 37 height 10
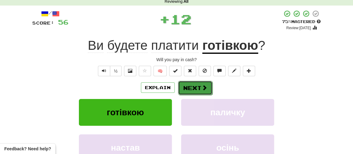
click at [200, 86] on button "Next" at bounding box center [195, 88] width 34 height 14
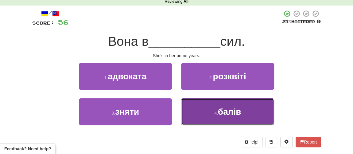
click at [221, 109] on span "балів" at bounding box center [229, 112] width 23 height 10
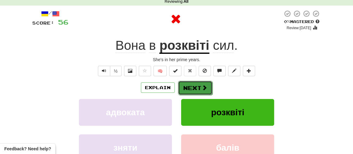
click at [199, 93] on button "Next" at bounding box center [195, 88] width 34 height 14
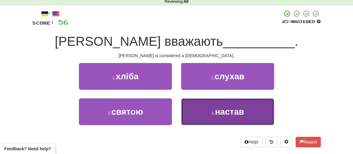
click at [204, 111] on button "4 . настав" at bounding box center [227, 111] width 93 height 27
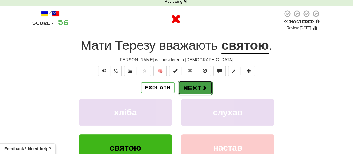
click at [191, 90] on button "Next" at bounding box center [195, 88] width 34 height 14
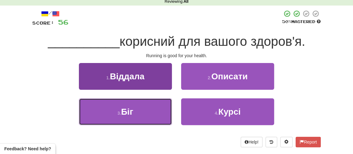
click at [142, 111] on button "3 . Біг" at bounding box center [125, 111] width 93 height 27
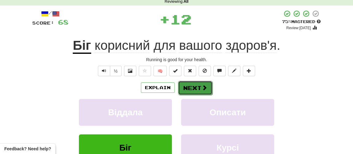
click at [191, 91] on button "Next" at bounding box center [195, 88] width 34 height 14
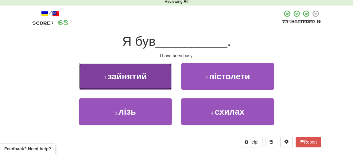
click at [149, 79] on button "1 . зайнятий" at bounding box center [125, 76] width 93 height 27
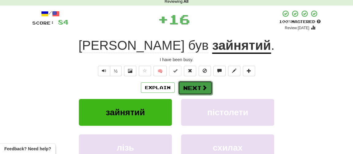
click at [195, 81] on button "Next" at bounding box center [195, 88] width 34 height 14
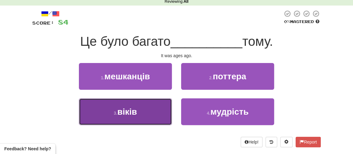
click at [134, 110] on span "віків" at bounding box center [127, 112] width 20 height 10
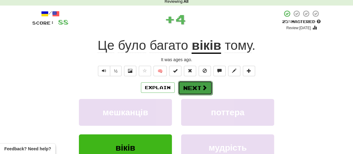
click at [196, 83] on button "Next" at bounding box center [195, 88] width 34 height 14
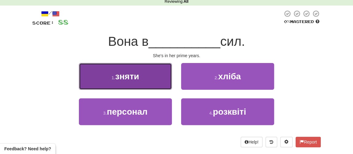
click at [142, 77] on button "1 . зняти" at bounding box center [125, 76] width 93 height 27
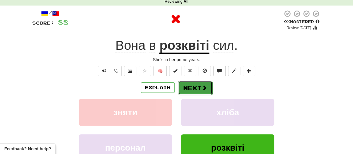
click at [194, 85] on button "Next" at bounding box center [195, 88] width 34 height 14
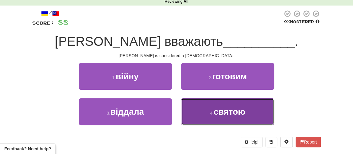
click at [217, 115] on span "святою" at bounding box center [230, 112] width 32 height 10
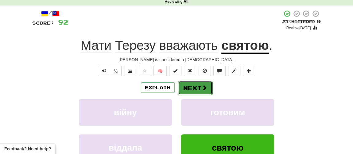
click at [195, 87] on button "Next" at bounding box center [195, 88] width 34 height 14
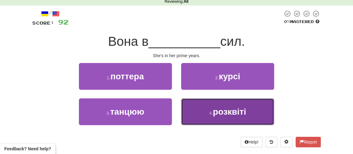
click at [211, 118] on button "4 . розквіті" at bounding box center [227, 111] width 93 height 27
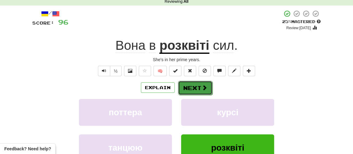
click at [194, 87] on button "Next" at bounding box center [195, 88] width 34 height 14
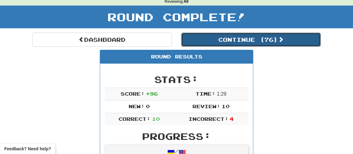
click at [224, 42] on button "Continue ( 76 )" at bounding box center [251, 40] width 140 height 14
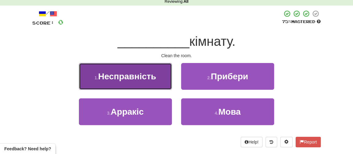
click at [123, 78] on span "Несправність" at bounding box center [127, 77] width 58 height 10
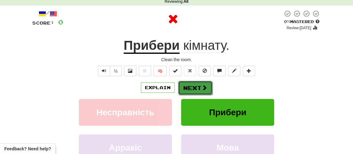
click at [192, 92] on button "Next" at bounding box center [195, 88] width 34 height 14
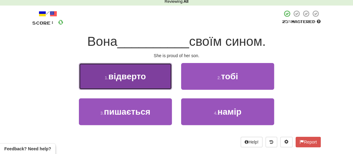
click at [145, 76] on span "відверто" at bounding box center [126, 77] width 37 height 10
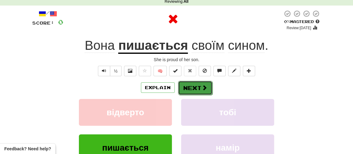
click at [189, 87] on button "Next" at bounding box center [195, 88] width 34 height 14
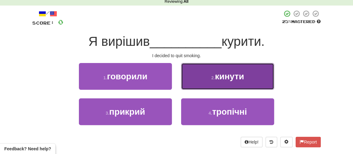
click at [211, 80] on button "2 . кинути" at bounding box center [227, 76] width 93 height 27
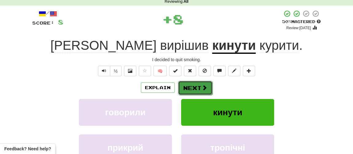
click at [199, 86] on button "Next" at bounding box center [195, 88] width 34 height 14
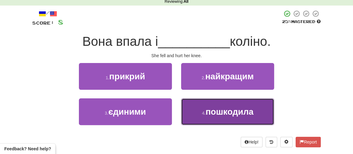
click at [212, 115] on span "пошкодила" at bounding box center [229, 112] width 48 height 10
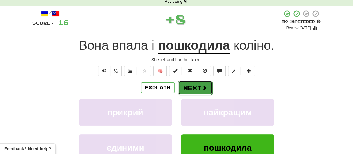
click at [199, 89] on button "Next" at bounding box center [195, 88] width 34 height 14
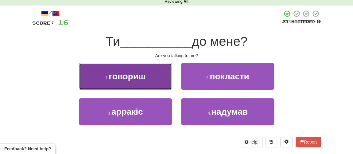
click at [139, 80] on button "1 . говориш" at bounding box center [125, 76] width 93 height 27
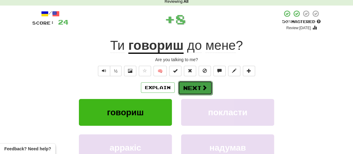
click at [194, 91] on button "Next" at bounding box center [195, 88] width 34 height 14
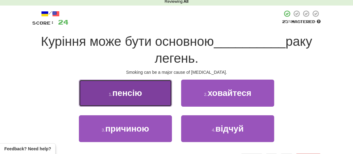
click at [138, 92] on span "пенсію" at bounding box center [127, 93] width 30 height 10
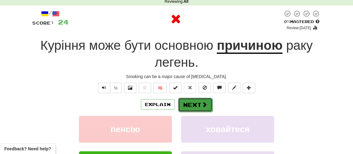
click at [198, 102] on button "Next" at bounding box center [195, 105] width 34 height 14
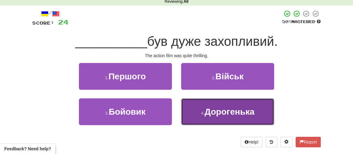
click at [216, 112] on span "Дорогенька" at bounding box center [229, 112] width 50 height 10
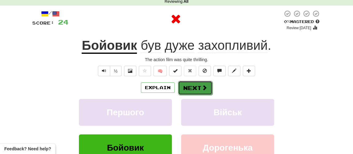
click at [193, 84] on button "Next" at bounding box center [195, 88] width 34 height 14
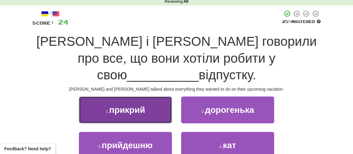
click at [148, 96] on button "1 . прикрий" at bounding box center [125, 109] width 93 height 27
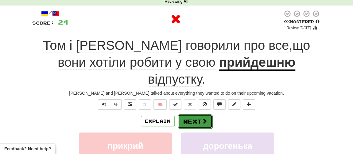
click at [190, 114] on button "Next" at bounding box center [195, 121] width 34 height 14
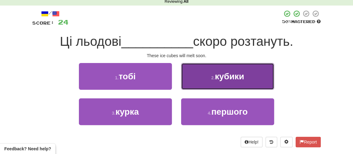
click at [221, 75] on span "кубики" at bounding box center [229, 77] width 29 height 10
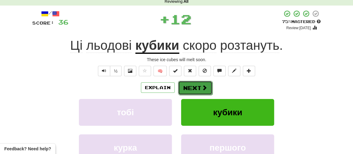
click at [193, 90] on button "Next" at bounding box center [195, 88] width 34 height 14
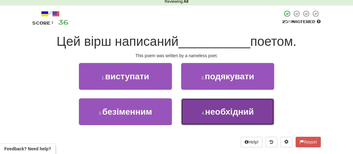
click at [221, 111] on span "необхідний" at bounding box center [229, 112] width 49 height 10
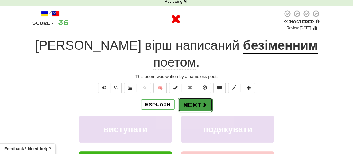
click at [197, 98] on button "Next" at bounding box center [195, 105] width 34 height 14
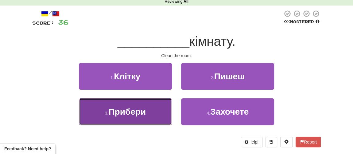
click at [141, 114] on span "Прибери" at bounding box center [126, 112] width 37 height 10
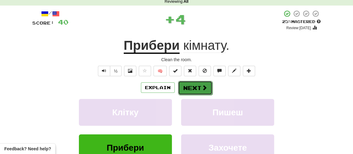
click at [192, 84] on button "Next" at bounding box center [195, 88] width 34 height 14
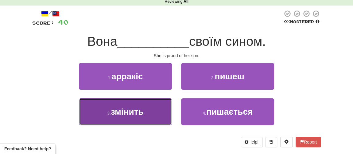
click at [140, 112] on span "змінить" at bounding box center [127, 112] width 33 height 10
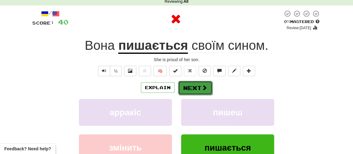
click at [187, 92] on button "Next" at bounding box center [195, 88] width 34 height 14
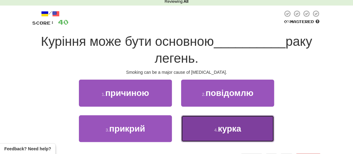
click at [226, 128] on span "курка" at bounding box center [229, 129] width 23 height 10
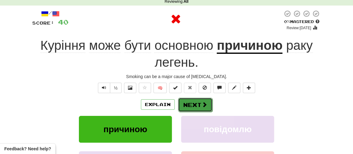
click at [188, 105] on button "Next" at bounding box center [195, 105] width 34 height 14
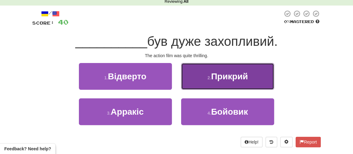
click at [228, 83] on button "2 . Прикрий" at bounding box center [227, 76] width 93 height 27
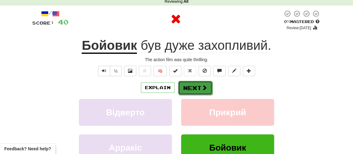
click at [195, 89] on button "Next" at bounding box center [195, 88] width 34 height 14
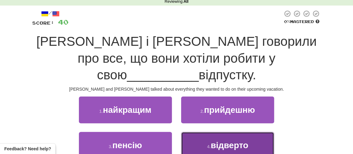
click at [213, 140] on span "відверто" at bounding box center [229, 145] width 37 height 10
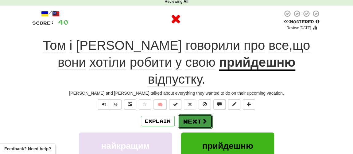
click at [205, 118] on span at bounding box center [205, 121] width 6 height 6
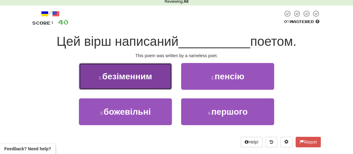
click at [138, 78] on span "безіменним" at bounding box center [127, 77] width 50 height 10
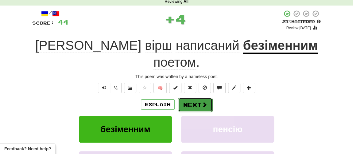
click at [195, 98] on button "Next" at bounding box center [195, 105] width 34 height 14
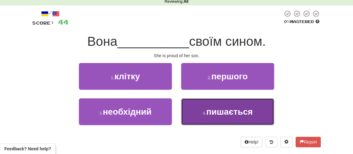
click at [209, 110] on span "пишається" at bounding box center [229, 112] width 46 height 10
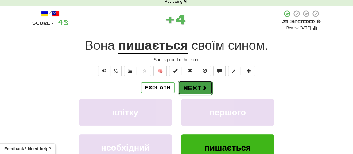
click at [195, 86] on button "Next" at bounding box center [195, 88] width 34 height 14
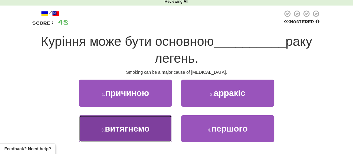
click at [145, 129] on span "витягнемо" at bounding box center [127, 129] width 45 height 10
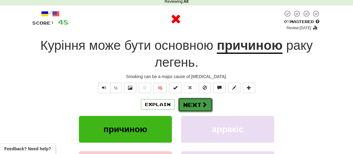
click at [202, 107] on button "Next" at bounding box center [195, 105] width 34 height 14
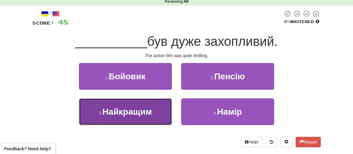
click at [134, 113] on span "Найкращим" at bounding box center [127, 112] width 49 height 10
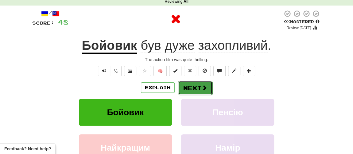
click at [195, 86] on button "Next" at bounding box center [195, 88] width 34 height 14
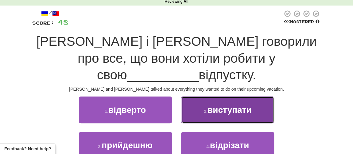
click at [212, 105] on span "виступати" at bounding box center [230, 110] width 44 height 10
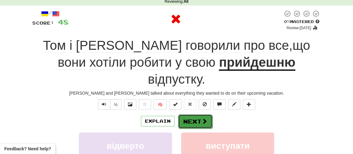
click at [190, 114] on button "Next" at bounding box center [195, 121] width 34 height 14
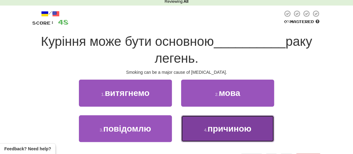
click at [202, 126] on button "4 . причиною" at bounding box center [227, 128] width 93 height 27
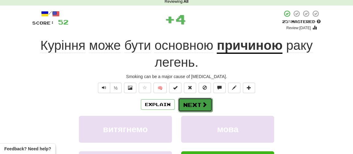
click at [193, 99] on button "Next" at bounding box center [195, 105] width 34 height 14
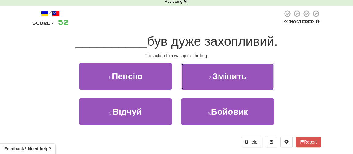
drag, startPoint x: 219, startPoint y: 75, endPoint x: 215, endPoint y: 79, distance: 5.2
click at [219, 75] on span "Змінить" at bounding box center [229, 77] width 34 height 10
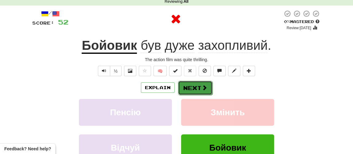
click at [198, 87] on button "Next" at bounding box center [195, 88] width 34 height 14
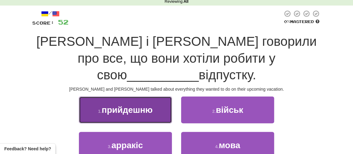
click at [142, 105] on span "прийдешню" at bounding box center [127, 110] width 51 height 10
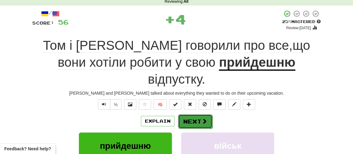
click at [198, 114] on button "Next" at bounding box center [195, 121] width 34 height 14
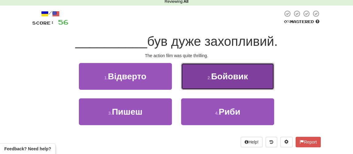
click at [235, 80] on span "Бойовик" at bounding box center [229, 77] width 37 height 10
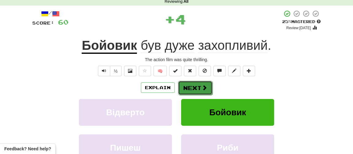
click at [190, 89] on button "Next" at bounding box center [195, 88] width 34 height 14
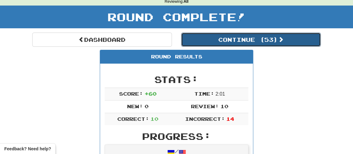
click at [227, 42] on button "Continue ( 53 )" at bounding box center [251, 40] width 140 height 14
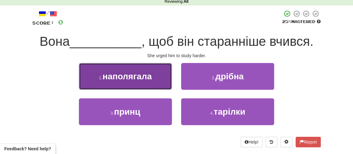
click at [115, 80] on span "наполягала" at bounding box center [127, 77] width 49 height 10
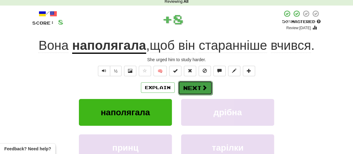
click at [193, 88] on button "Next" at bounding box center [195, 88] width 34 height 14
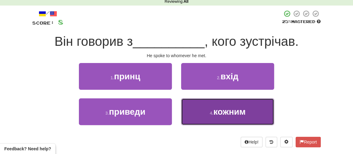
click at [218, 121] on button "4 . кожним" at bounding box center [227, 111] width 93 height 27
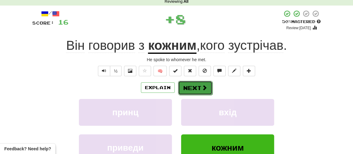
click at [200, 87] on button "Next" at bounding box center [195, 88] width 34 height 14
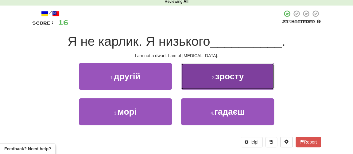
click at [220, 76] on span "зросту" at bounding box center [229, 77] width 29 height 10
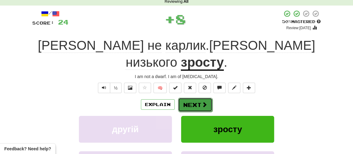
click at [195, 98] on button "Next" at bounding box center [195, 105] width 34 height 14
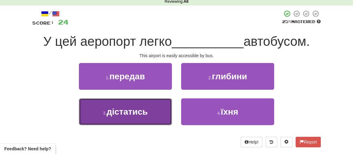
click at [133, 110] on span "дістатись" at bounding box center [127, 112] width 41 height 10
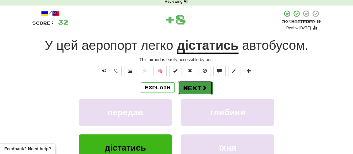
click at [198, 91] on button "Next" at bounding box center [195, 88] width 34 height 14
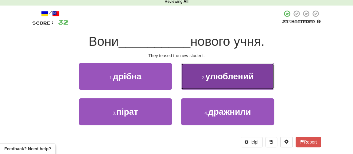
click at [209, 76] on span "улюблений" at bounding box center [229, 77] width 48 height 10
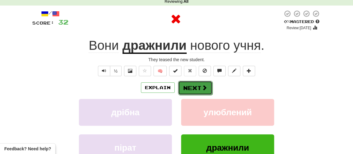
click at [180, 87] on button "Next" at bounding box center [195, 88] width 34 height 14
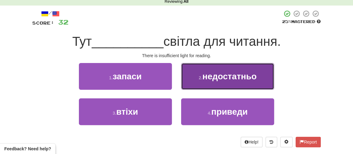
click at [203, 77] on span "недостатньо" at bounding box center [229, 77] width 54 height 10
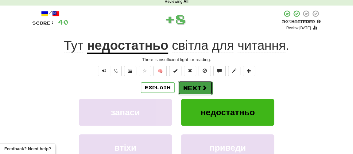
click at [188, 83] on button "Next" at bounding box center [195, 88] width 34 height 14
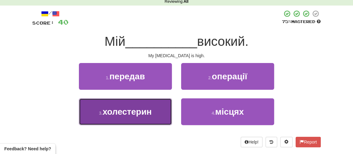
click at [134, 109] on span "холестерин" at bounding box center [127, 112] width 49 height 10
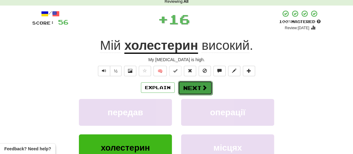
click at [192, 89] on button "Next" at bounding box center [195, 88] width 34 height 14
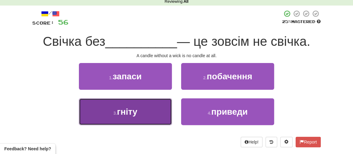
click at [130, 111] on span "гніту" at bounding box center [127, 112] width 20 height 10
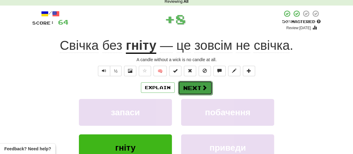
click at [189, 90] on button "Next" at bounding box center [195, 88] width 34 height 14
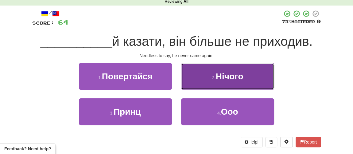
click at [216, 78] on small "2 ." at bounding box center [214, 77] width 4 height 5
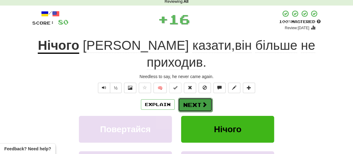
click at [189, 98] on button "Next" at bounding box center [195, 105] width 34 height 14
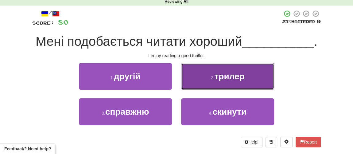
click at [219, 79] on span "трилер" at bounding box center [229, 77] width 30 height 10
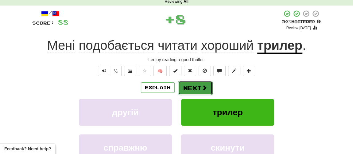
click at [195, 86] on button "Next" at bounding box center [195, 88] width 34 height 14
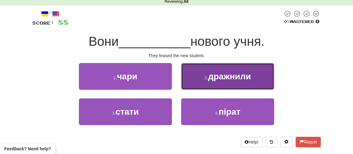
click at [210, 79] on span "дражнили" at bounding box center [229, 77] width 43 height 10
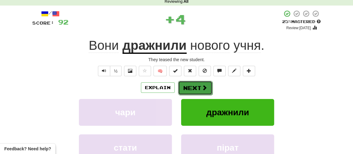
click at [192, 86] on button "Next" at bounding box center [195, 88] width 34 height 14
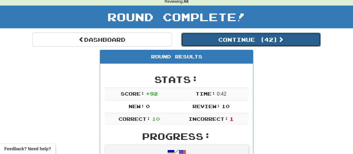
click at [222, 41] on button "Continue ( 42 )" at bounding box center [251, 40] width 140 height 14
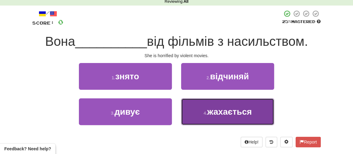
click at [218, 114] on span "жахається" at bounding box center [229, 112] width 45 height 10
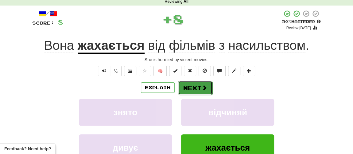
click at [192, 87] on button "Next" at bounding box center [195, 88] width 34 height 14
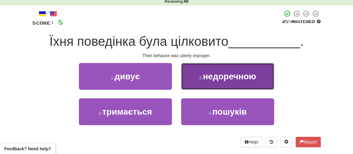
click at [211, 80] on span "недоречною" at bounding box center [229, 77] width 53 height 10
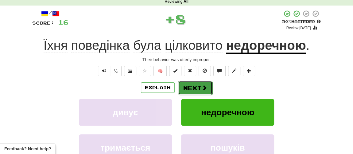
click at [197, 86] on button "Next" at bounding box center [195, 88] width 34 height 14
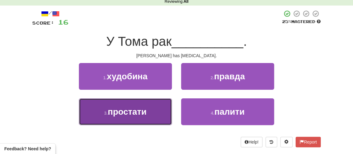
click at [129, 114] on span "простати" at bounding box center [127, 112] width 39 height 10
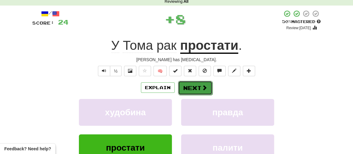
click at [194, 91] on button "Next" at bounding box center [195, 88] width 34 height 14
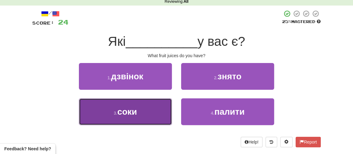
click at [140, 112] on button "3 . соки" at bounding box center [125, 111] width 93 height 27
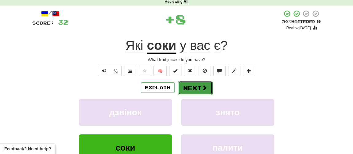
click at [194, 87] on button "Next" at bounding box center [195, 88] width 34 height 14
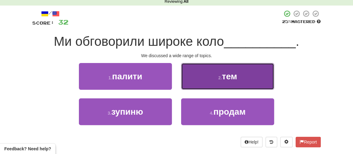
click at [213, 78] on button "2 . тем" at bounding box center [227, 76] width 93 height 27
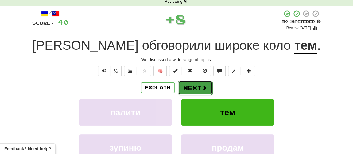
click at [192, 83] on button "Next" at bounding box center [195, 88] width 34 height 14
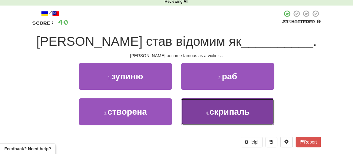
click at [216, 111] on span "скрипаль" at bounding box center [229, 112] width 40 height 10
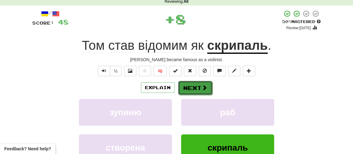
click at [197, 86] on button "Next" at bounding box center [195, 88] width 34 height 14
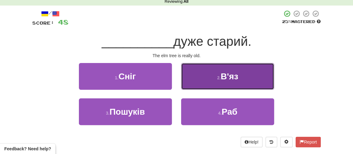
click at [222, 76] on span "В'яз" at bounding box center [229, 77] width 17 height 10
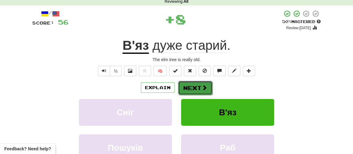
click at [195, 89] on button "Next" at bounding box center [195, 88] width 34 height 14
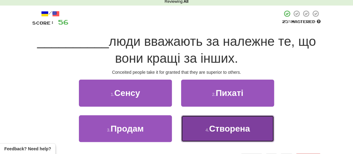
click at [215, 130] on span "Створена" at bounding box center [229, 129] width 41 height 10
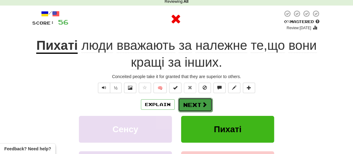
click at [193, 109] on button "Next" at bounding box center [195, 105] width 34 height 14
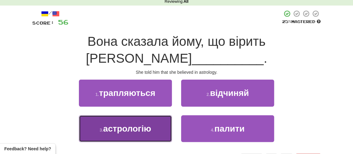
click at [136, 124] on span "астрологію" at bounding box center [127, 129] width 48 height 10
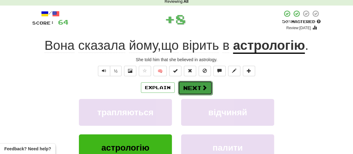
click at [190, 92] on button "Next" at bounding box center [195, 88] width 34 height 14
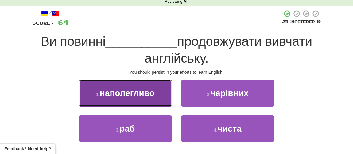
click at [140, 95] on span "наполегливо" at bounding box center [127, 93] width 55 height 10
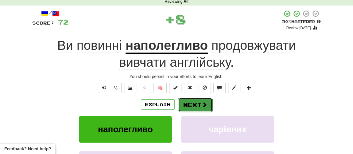
click at [187, 106] on button "Next" at bounding box center [195, 105] width 34 height 14
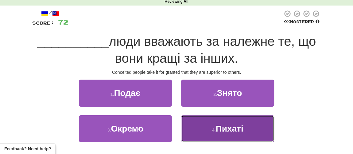
click at [221, 130] on span "Пихаті" at bounding box center [230, 129] width 28 height 10
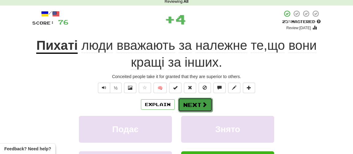
click at [184, 101] on button "Next" at bounding box center [195, 105] width 34 height 14
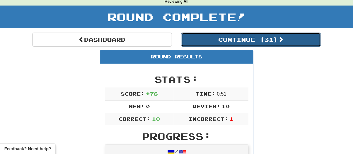
click at [235, 40] on button "Continue ( 31 )" at bounding box center [251, 40] width 140 height 14
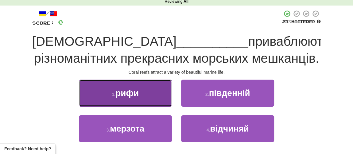
click at [134, 92] on span "рифи" at bounding box center [126, 93] width 23 height 10
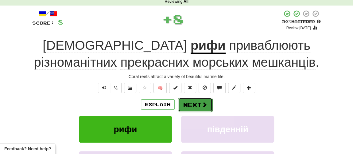
click at [191, 107] on button "Next" at bounding box center [195, 105] width 34 height 14
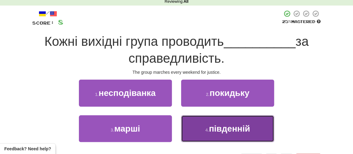
click at [211, 128] on span "південній" at bounding box center [229, 129] width 41 height 10
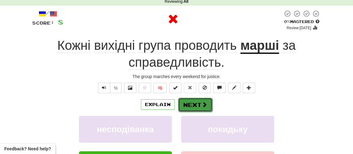
click at [196, 102] on button "Next" at bounding box center [195, 105] width 34 height 14
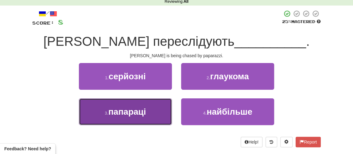
click at [122, 110] on span "папараці" at bounding box center [127, 112] width 38 height 10
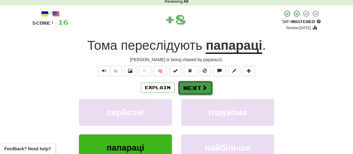
click at [191, 91] on button "Next" at bounding box center [195, 88] width 34 height 14
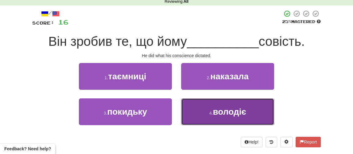
click at [202, 113] on button "4 . володіє" at bounding box center [227, 111] width 93 height 27
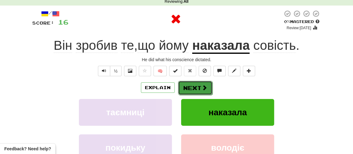
click at [193, 87] on button "Next" at bounding box center [195, 88] width 34 height 14
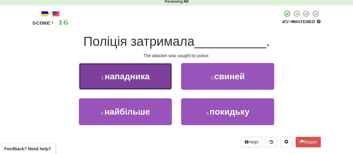
click at [139, 79] on span "нападника" at bounding box center [127, 77] width 45 height 10
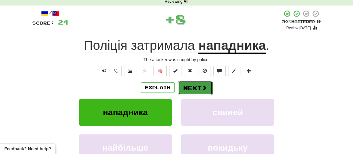
click at [202, 89] on span at bounding box center [205, 88] width 6 height 6
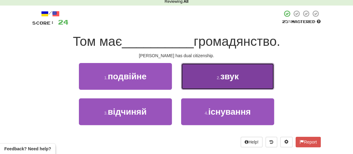
click at [219, 81] on button "2 . звук" at bounding box center [227, 76] width 93 height 27
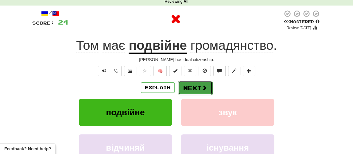
click at [188, 92] on button "Next" at bounding box center [195, 88] width 34 height 14
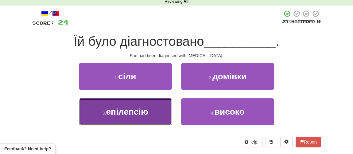
click at [125, 118] on button "3 . епілепсію" at bounding box center [125, 111] width 93 height 27
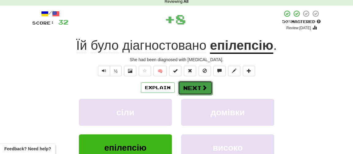
click at [199, 87] on button "Next" at bounding box center [195, 88] width 34 height 14
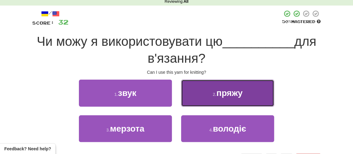
click at [218, 95] on span "пряжу" at bounding box center [229, 93] width 26 height 10
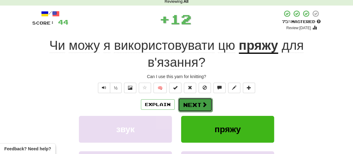
click at [194, 98] on button "Next" at bounding box center [195, 105] width 34 height 14
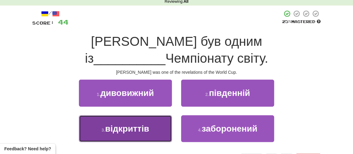
click at [122, 134] on button "3 . відкриттів" at bounding box center [125, 128] width 93 height 27
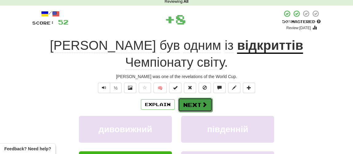
click at [185, 107] on button "Next" at bounding box center [195, 105] width 34 height 14
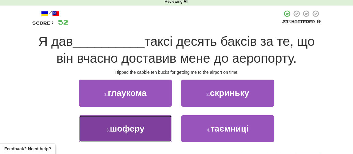
click at [139, 130] on span "шоферу" at bounding box center [127, 129] width 34 height 10
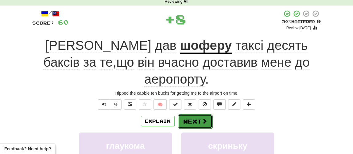
click at [189, 114] on button "Next" at bounding box center [195, 121] width 34 height 14
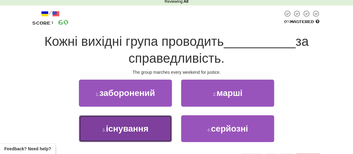
click at [124, 127] on span "існування" at bounding box center [127, 129] width 42 height 10
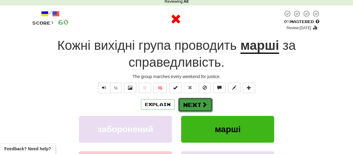
click at [199, 106] on button "Next" at bounding box center [195, 105] width 34 height 14
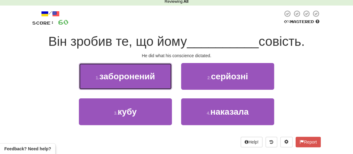
click at [146, 78] on span "заборонений" at bounding box center [127, 77] width 56 height 10
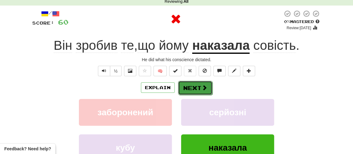
click at [189, 91] on button "Next" at bounding box center [195, 88] width 34 height 14
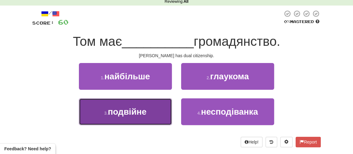
click at [129, 116] on button "3 . подвійне" at bounding box center [125, 111] width 93 height 27
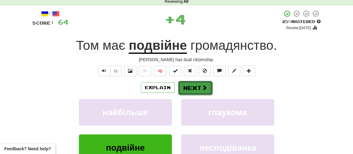
click at [190, 87] on button "Next" at bounding box center [195, 88] width 34 height 14
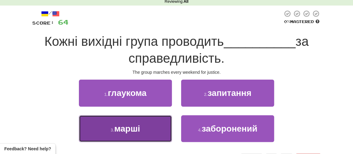
click at [128, 128] on span "марші" at bounding box center [127, 129] width 26 height 10
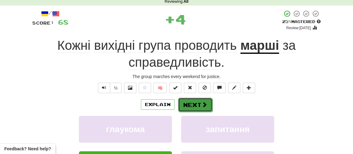
click at [194, 106] on button "Next" at bounding box center [195, 105] width 34 height 14
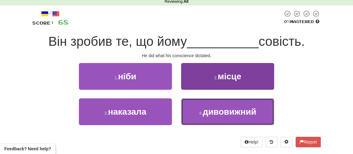
click at [211, 117] on button "4 . дивовижний" at bounding box center [227, 111] width 93 height 27
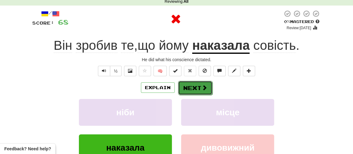
click at [199, 92] on button "Next" at bounding box center [195, 88] width 34 height 14
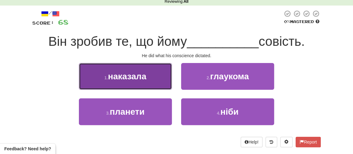
click at [137, 79] on span "наказала" at bounding box center [127, 77] width 38 height 10
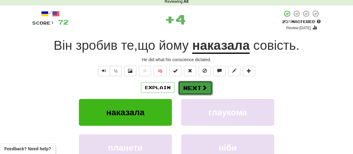
click at [189, 90] on button "Next" at bounding box center [195, 88] width 34 height 14
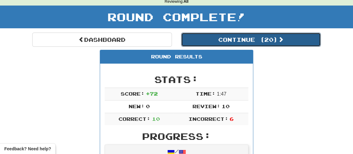
click at [212, 40] on button "Continue ( 20 )" at bounding box center [251, 40] width 140 height 14
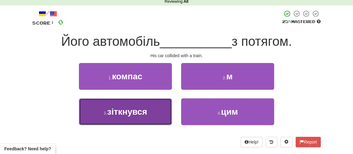
click at [126, 112] on span "зіткнувся" at bounding box center [127, 112] width 40 height 10
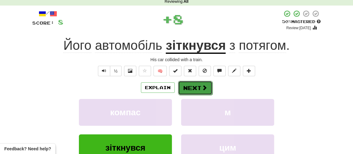
click at [189, 88] on button "Next" at bounding box center [195, 88] width 34 height 14
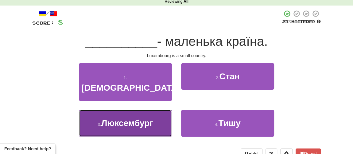
click at [127, 117] on button "3 . Люксембург" at bounding box center [125, 123] width 93 height 27
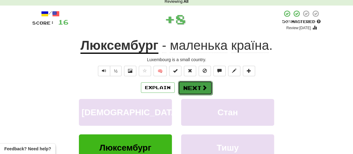
click at [188, 91] on button "Next" at bounding box center [195, 88] width 34 height 14
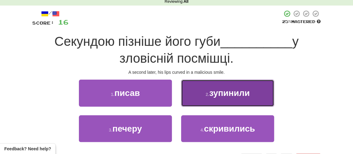
click at [219, 98] on button "2 . зупинили" at bounding box center [227, 93] width 93 height 27
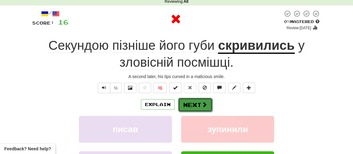
click at [202, 102] on span at bounding box center [205, 105] width 6 height 6
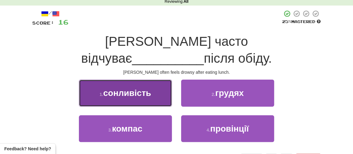
click at [129, 88] on span "сонливість" at bounding box center [127, 93] width 48 height 10
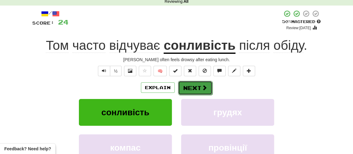
click at [195, 89] on button "Next" at bounding box center [195, 88] width 34 height 14
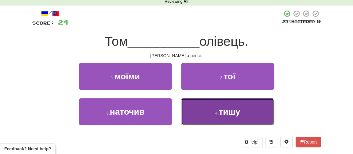
click at [218, 116] on button "4 . тишу" at bounding box center [227, 111] width 93 height 27
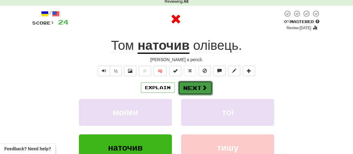
click at [199, 89] on button "Next" at bounding box center [195, 88] width 34 height 14
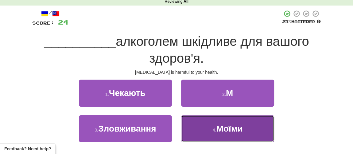
click at [209, 127] on button "4 . Моїми" at bounding box center [227, 128] width 93 height 27
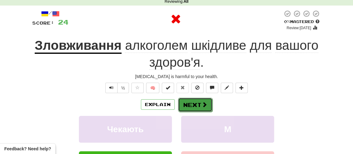
click at [190, 98] on button "Next" at bounding box center [195, 105] width 34 height 14
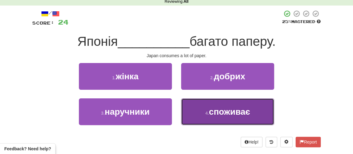
click at [220, 112] on span "споживає" at bounding box center [229, 112] width 41 height 10
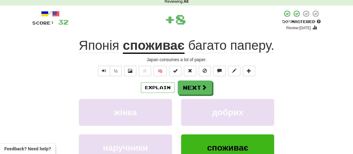
click at [205, 95] on div "Explain Next жінка добрих наручники споживає Learn more: жінка добрих наручники…" at bounding box center [176, 129] width 289 height 99
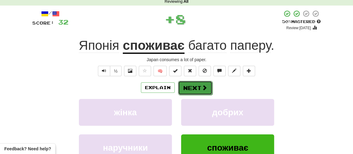
click at [199, 87] on button "Next" at bounding box center [195, 88] width 34 height 14
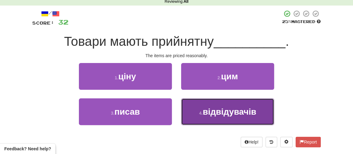
click at [208, 113] on span "відвідувачів" at bounding box center [229, 112] width 53 height 10
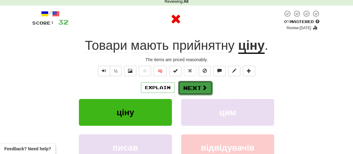
click at [199, 90] on button "Next" at bounding box center [195, 88] width 34 height 14
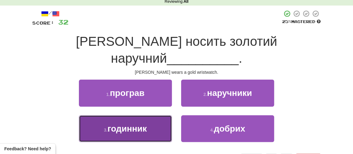
click at [126, 116] on button "3 . годинник" at bounding box center [125, 128] width 93 height 27
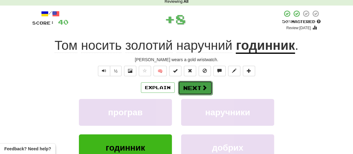
click at [194, 90] on button "Next" at bounding box center [195, 88] width 34 height 14
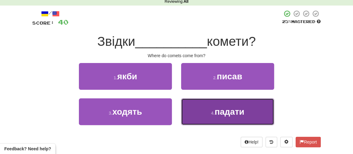
click at [220, 112] on span "падати" at bounding box center [230, 112] width 30 height 10
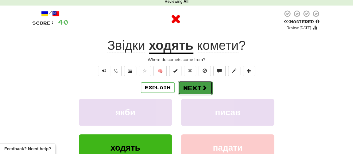
click at [200, 88] on button "Next" at bounding box center [195, 88] width 34 height 14
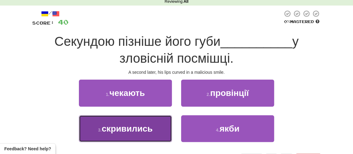
click at [146, 128] on span "скривились" at bounding box center [127, 129] width 51 height 10
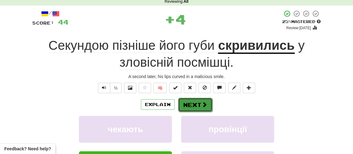
click at [202, 104] on span at bounding box center [205, 105] width 6 height 6
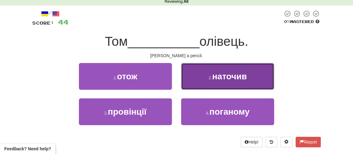
click at [219, 83] on button "2 . наточив" at bounding box center [227, 76] width 93 height 27
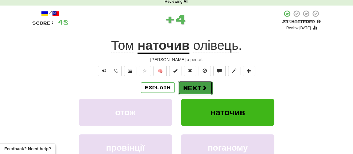
click at [198, 89] on button "Next" at bounding box center [195, 88] width 34 height 14
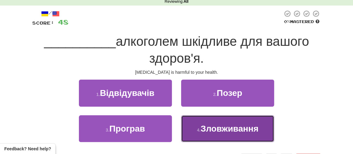
click at [203, 125] on span "Зловживання" at bounding box center [229, 129] width 58 height 10
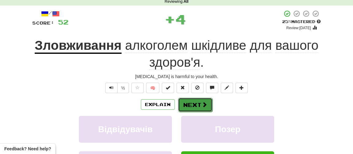
click at [196, 104] on button "Next" at bounding box center [195, 105] width 34 height 14
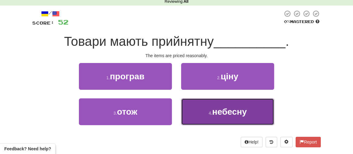
click at [218, 113] on span "небесну" at bounding box center [229, 112] width 35 height 10
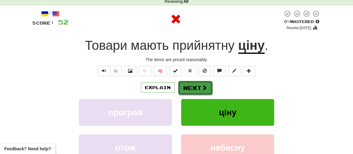
click at [204, 93] on button "Next" at bounding box center [195, 88] width 34 height 14
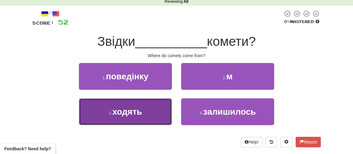
click at [140, 112] on span "ходять" at bounding box center [127, 112] width 30 height 10
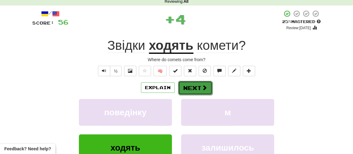
click at [183, 92] on button "Next" at bounding box center [195, 88] width 34 height 14
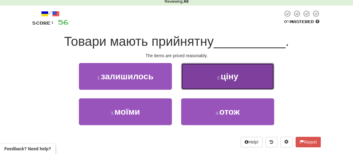
click at [221, 83] on button "2 . ціну" at bounding box center [227, 76] width 93 height 27
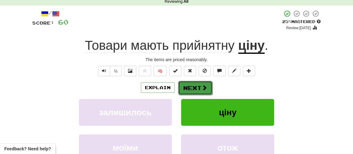
click at [192, 88] on button "Next" at bounding box center [195, 88] width 34 height 14
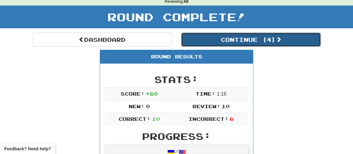
click at [218, 41] on button "Continue ( 4 )" at bounding box center [251, 40] width 140 height 14
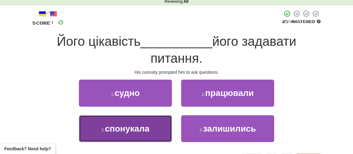
click at [131, 130] on span "спонукала" at bounding box center [127, 129] width 45 height 10
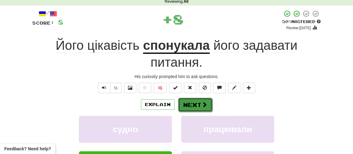
click at [194, 106] on button "Next" at bounding box center [195, 105] width 34 height 14
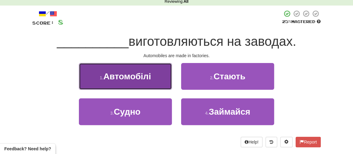
click at [151, 85] on button "1 . Автомобілі" at bounding box center [125, 76] width 93 height 27
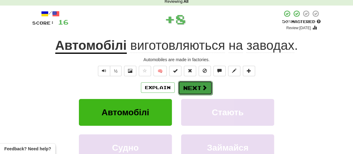
click at [193, 85] on button "Next" at bounding box center [195, 88] width 34 height 14
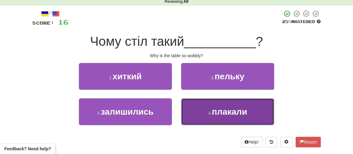
click at [203, 114] on button "4 . плакали" at bounding box center [227, 111] width 93 height 27
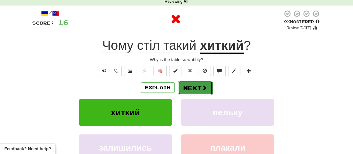
click at [196, 91] on button "Next" at bounding box center [195, 88] width 34 height 14
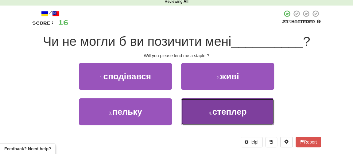
click at [204, 115] on button "4 . степлер" at bounding box center [227, 111] width 93 height 27
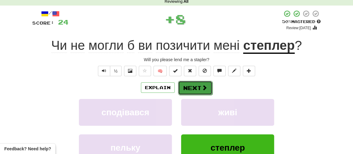
click at [196, 88] on button "Next" at bounding box center [195, 88] width 34 height 14
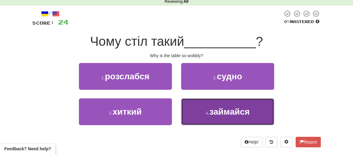
click at [204, 111] on button "4 . займайся" at bounding box center [227, 111] width 93 height 27
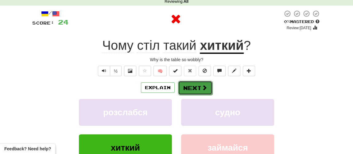
click at [196, 90] on button "Next" at bounding box center [195, 88] width 34 height 14
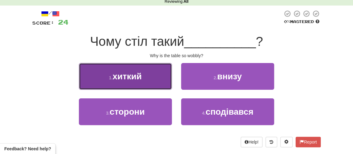
click at [138, 76] on span "хиткий" at bounding box center [127, 77] width 29 height 10
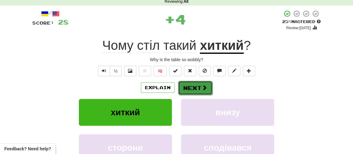
click at [184, 90] on button "Next" at bounding box center [195, 88] width 34 height 14
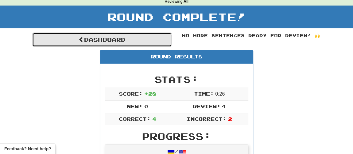
click at [112, 41] on link "Dashboard" at bounding box center [102, 40] width 140 height 14
